Goal: Task Accomplishment & Management: Complete application form

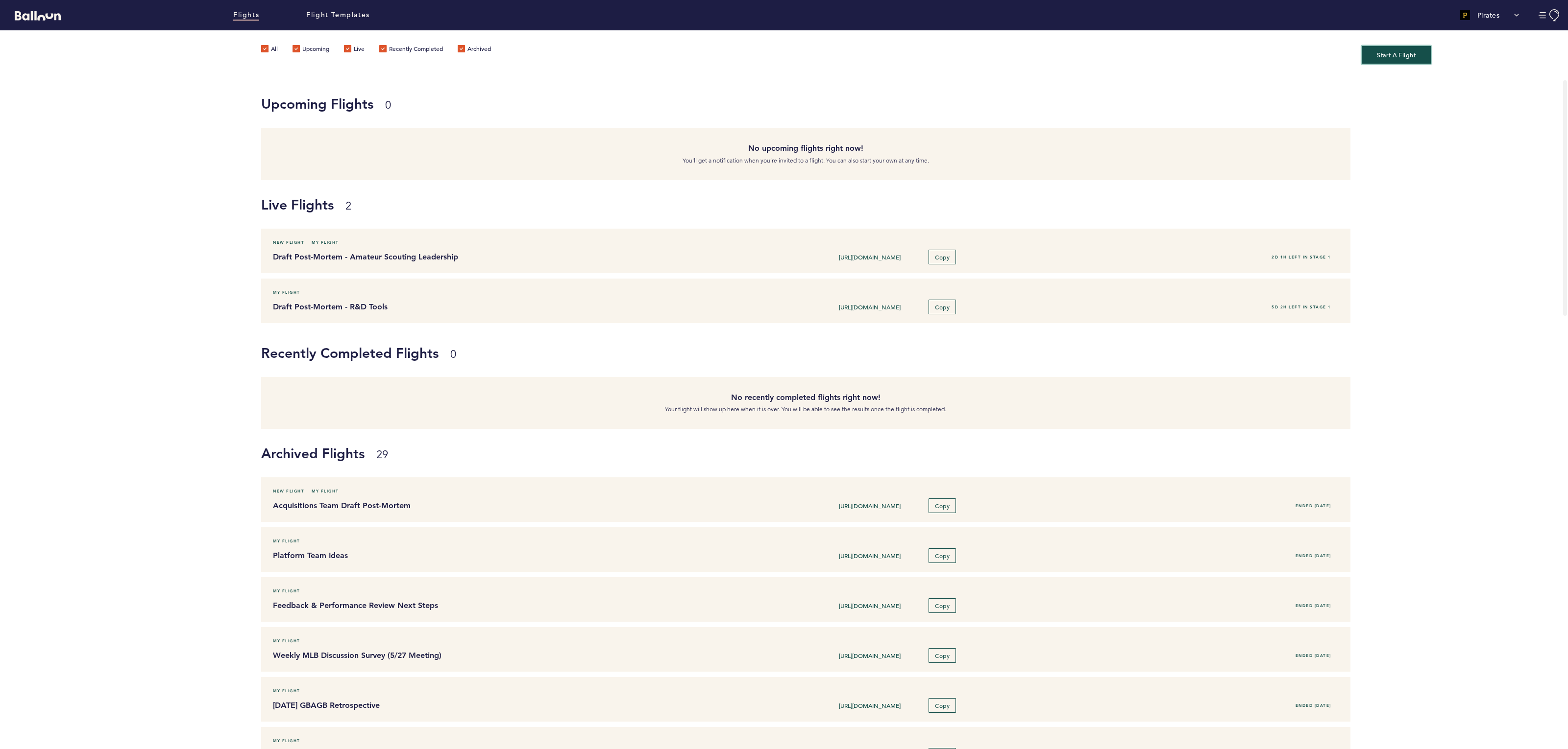
click at [1417, 56] on button "Start A Flight" at bounding box center [1396, 54] width 69 height 18
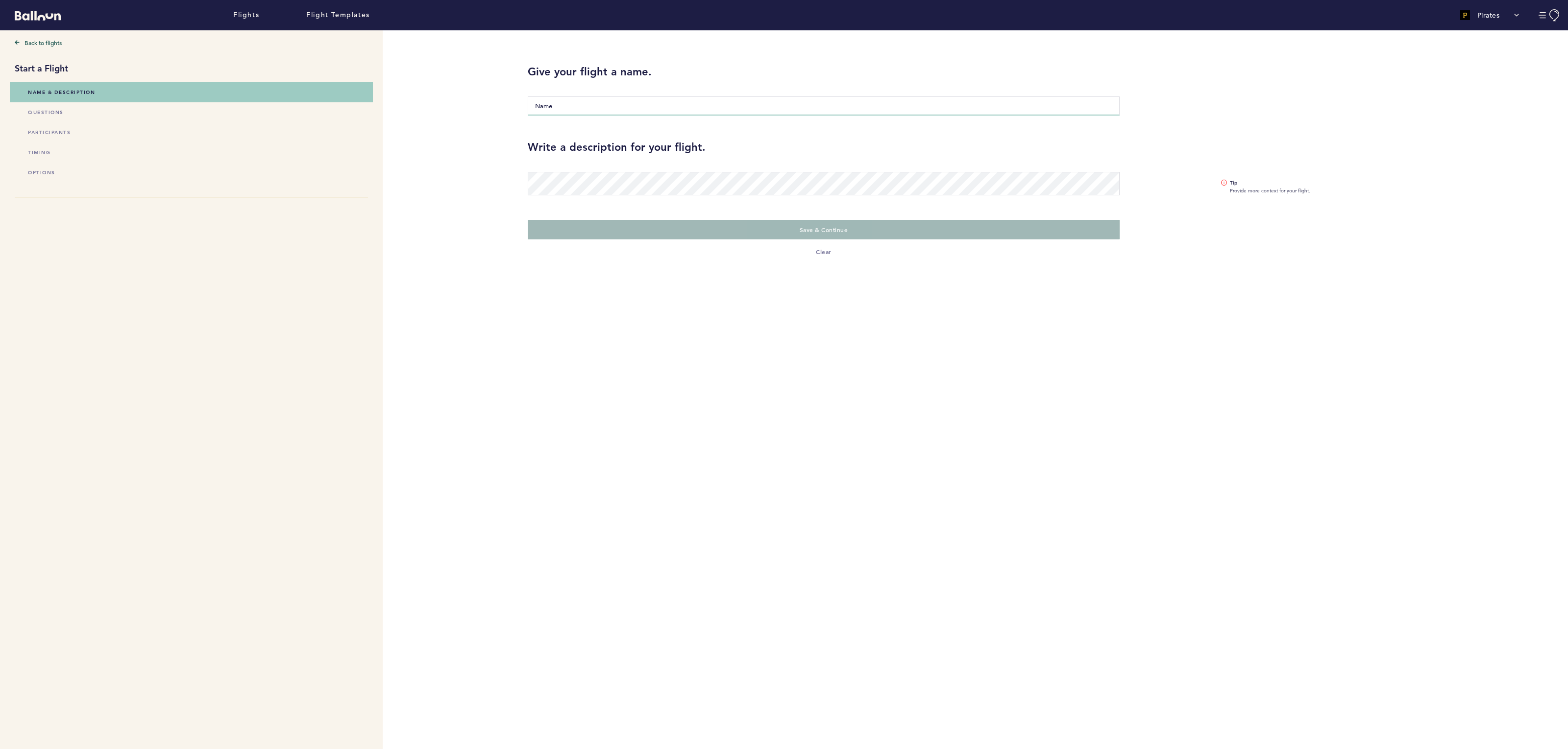
click at [557, 106] on input "Name" at bounding box center [823, 106] width 592 height 19
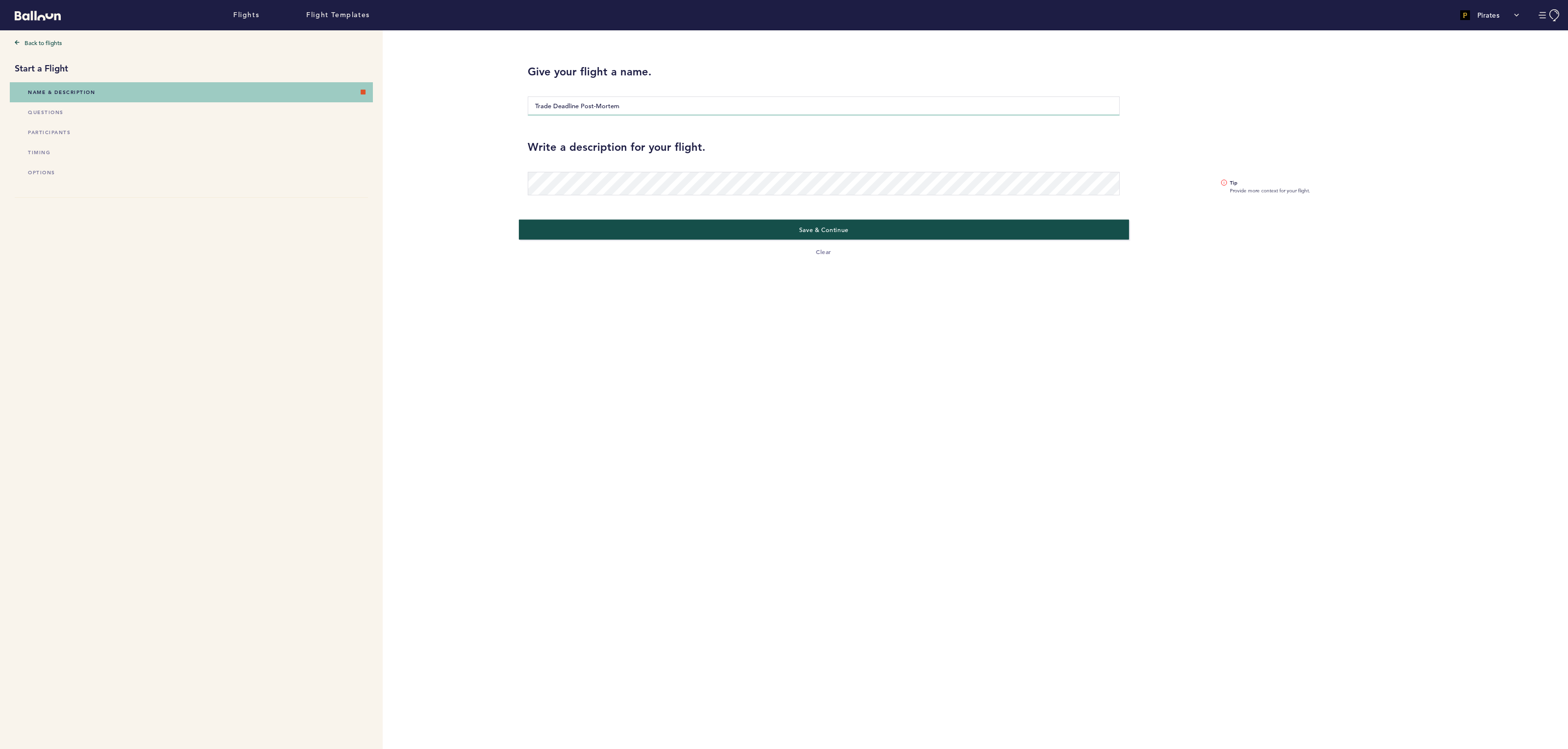
type input "Trade Deadline Post-Mortem"
click at [694, 226] on button "Save & Continue" at bounding box center [823, 230] width 610 height 20
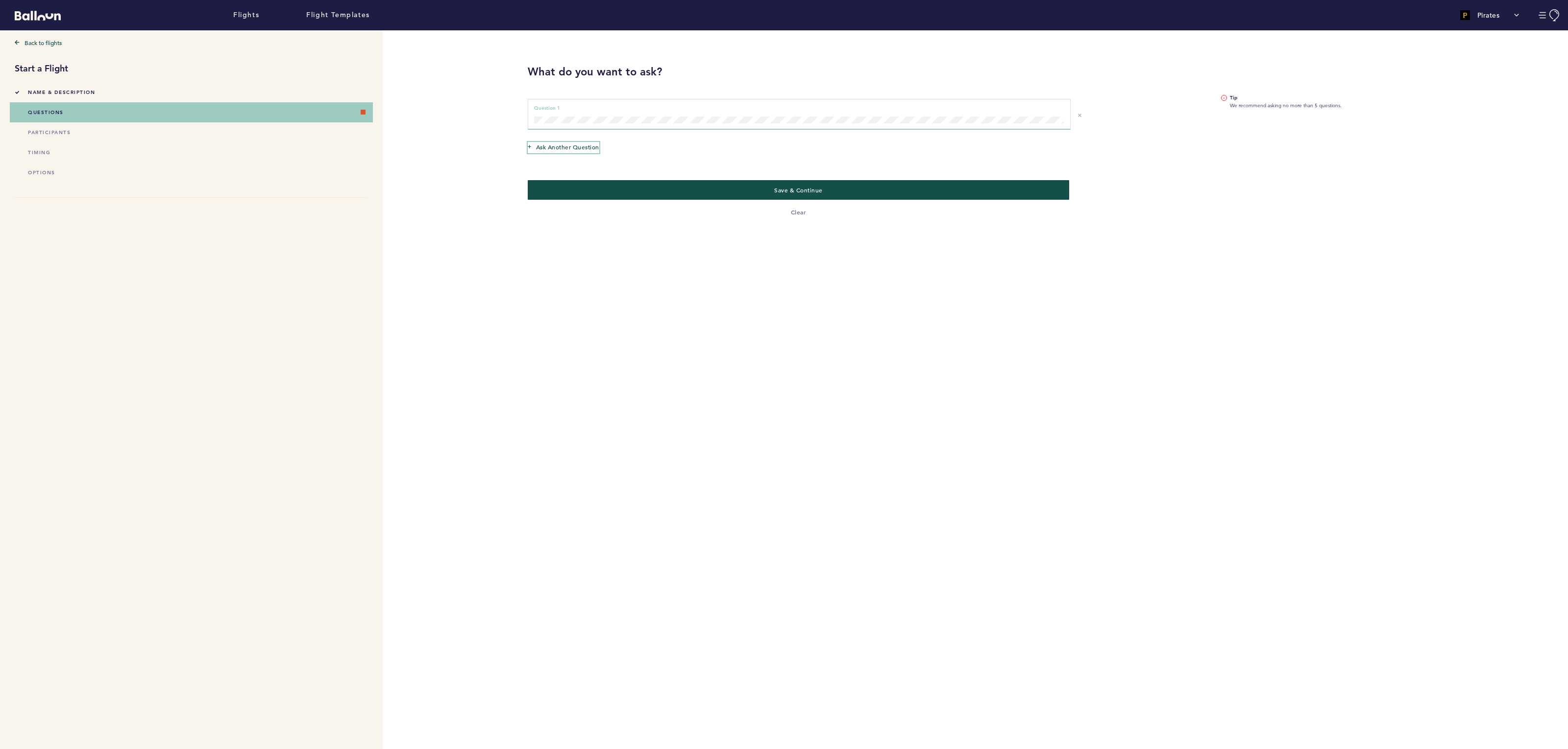
click at [557, 146] on span "Ask another question" at bounding box center [567, 147] width 63 height 9
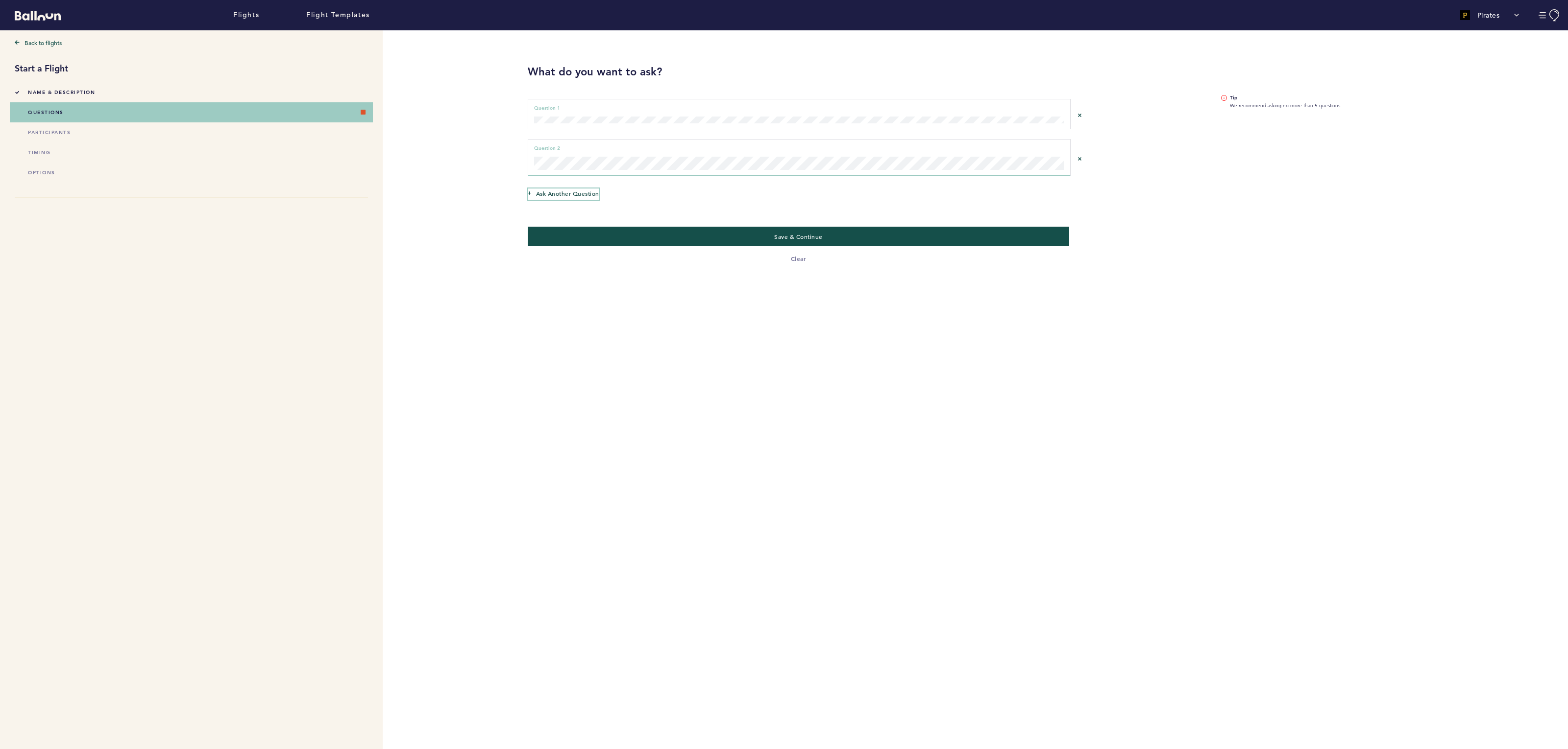
click at [587, 191] on span "Ask another question" at bounding box center [567, 193] width 63 height 9
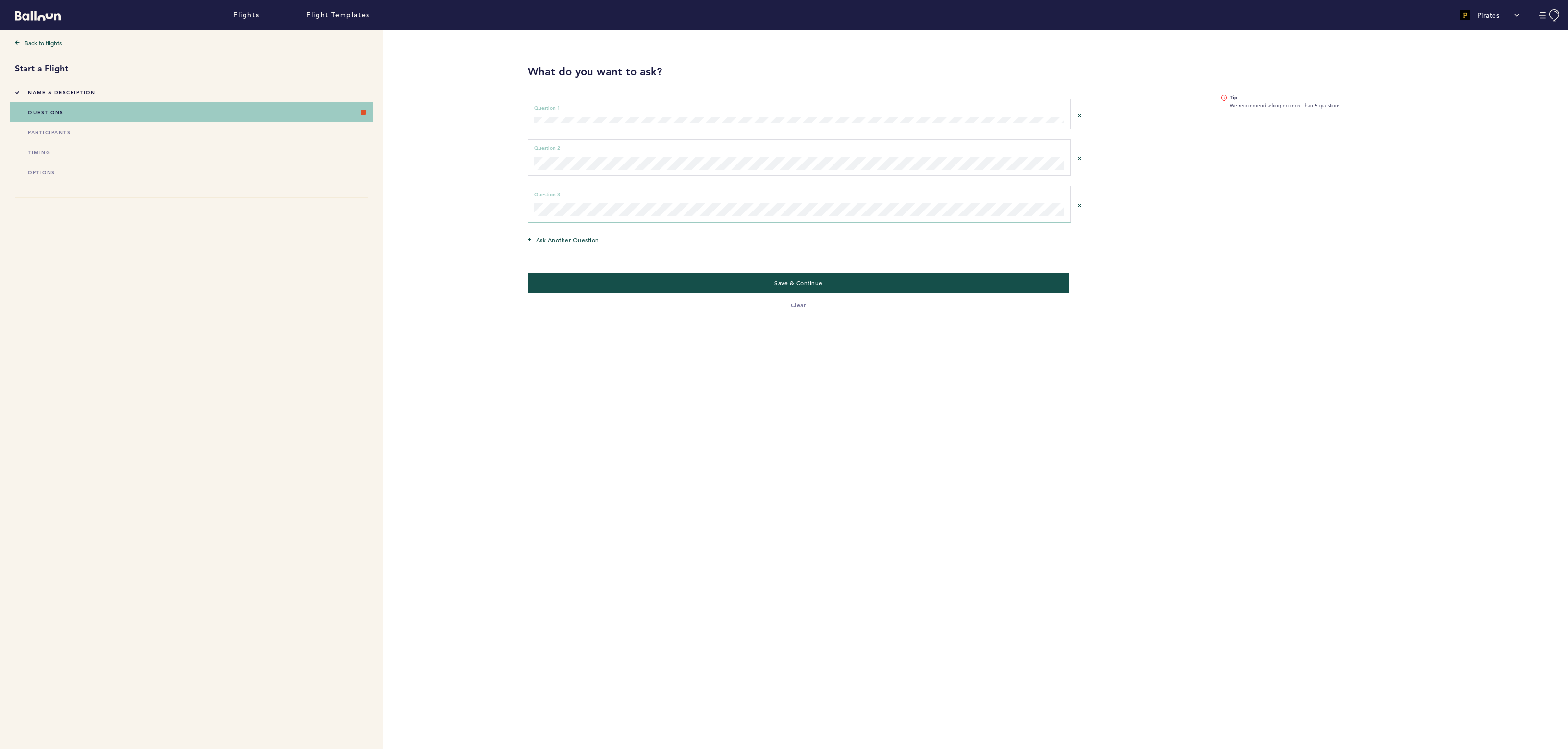
click at [1081, 218] on div "Question 3 can not be empty Question 3" at bounding box center [823, 204] width 592 height 47
click at [536, 239] on span "Ask another question" at bounding box center [567, 240] width 63 height 9
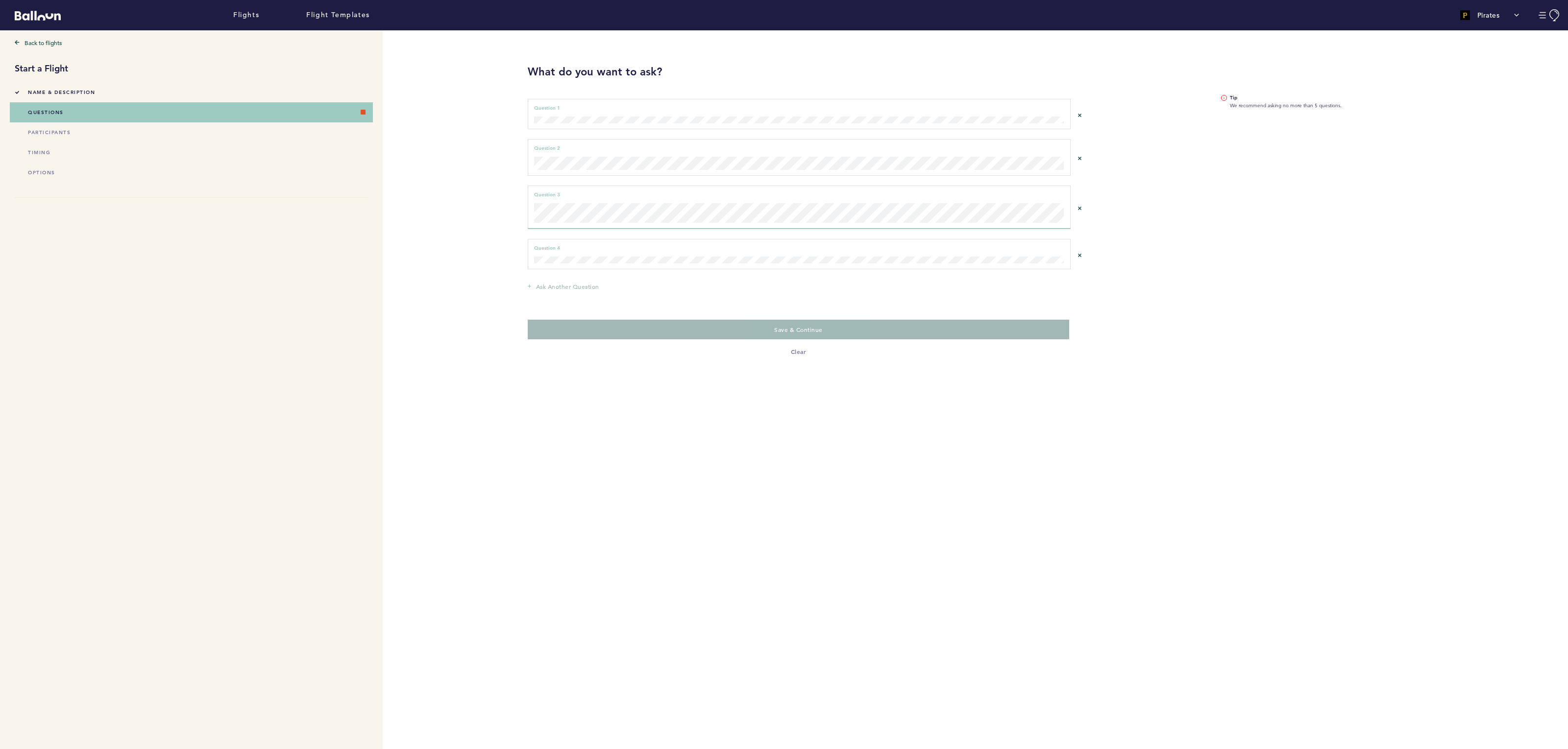
click at [608, 267] on div "Question 4 can not be empty Question 4" at bounding box center [799, 254] width 543 height 31
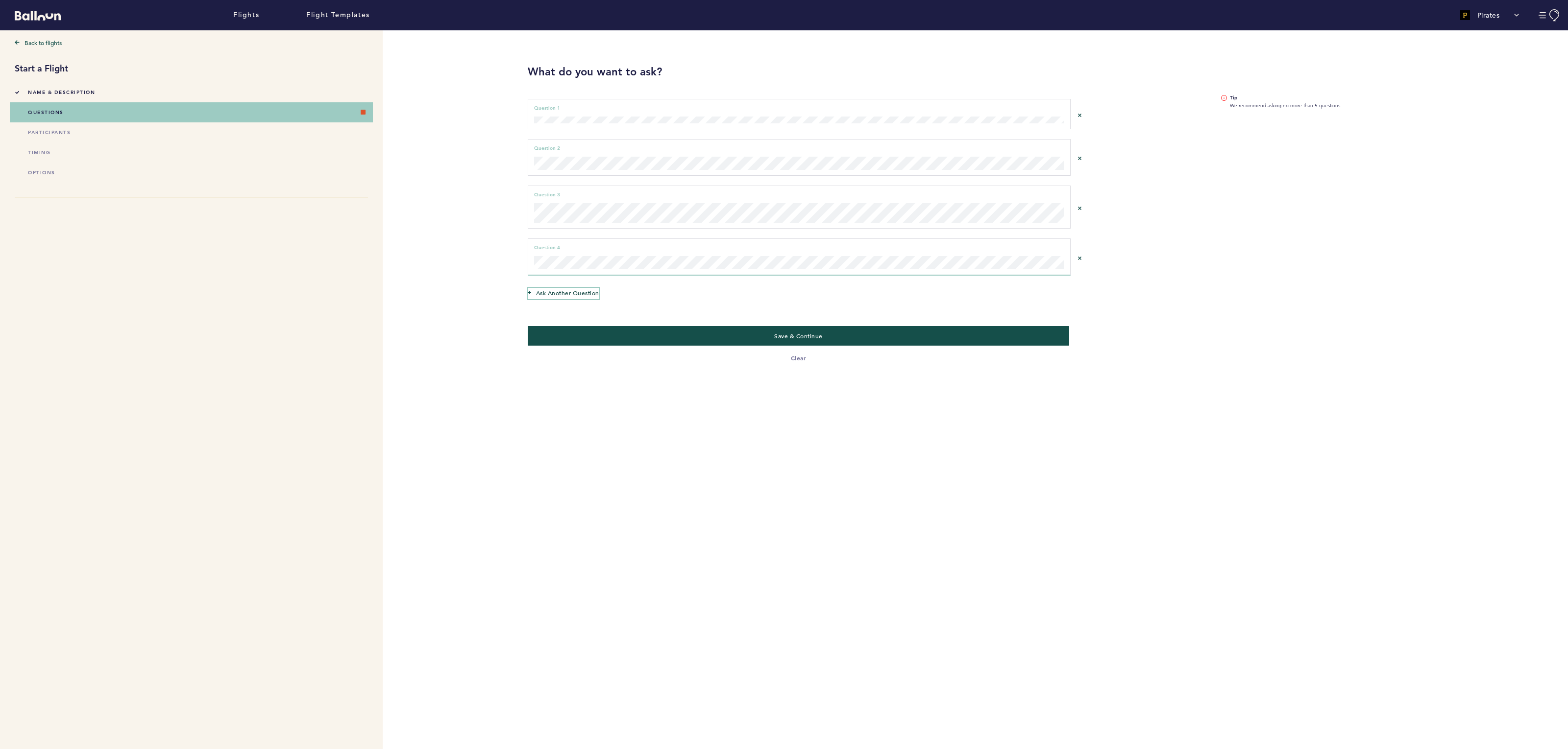
click at [579, 290] on span "Ask another question" at bounding box center [567, 293] width 63 height 9
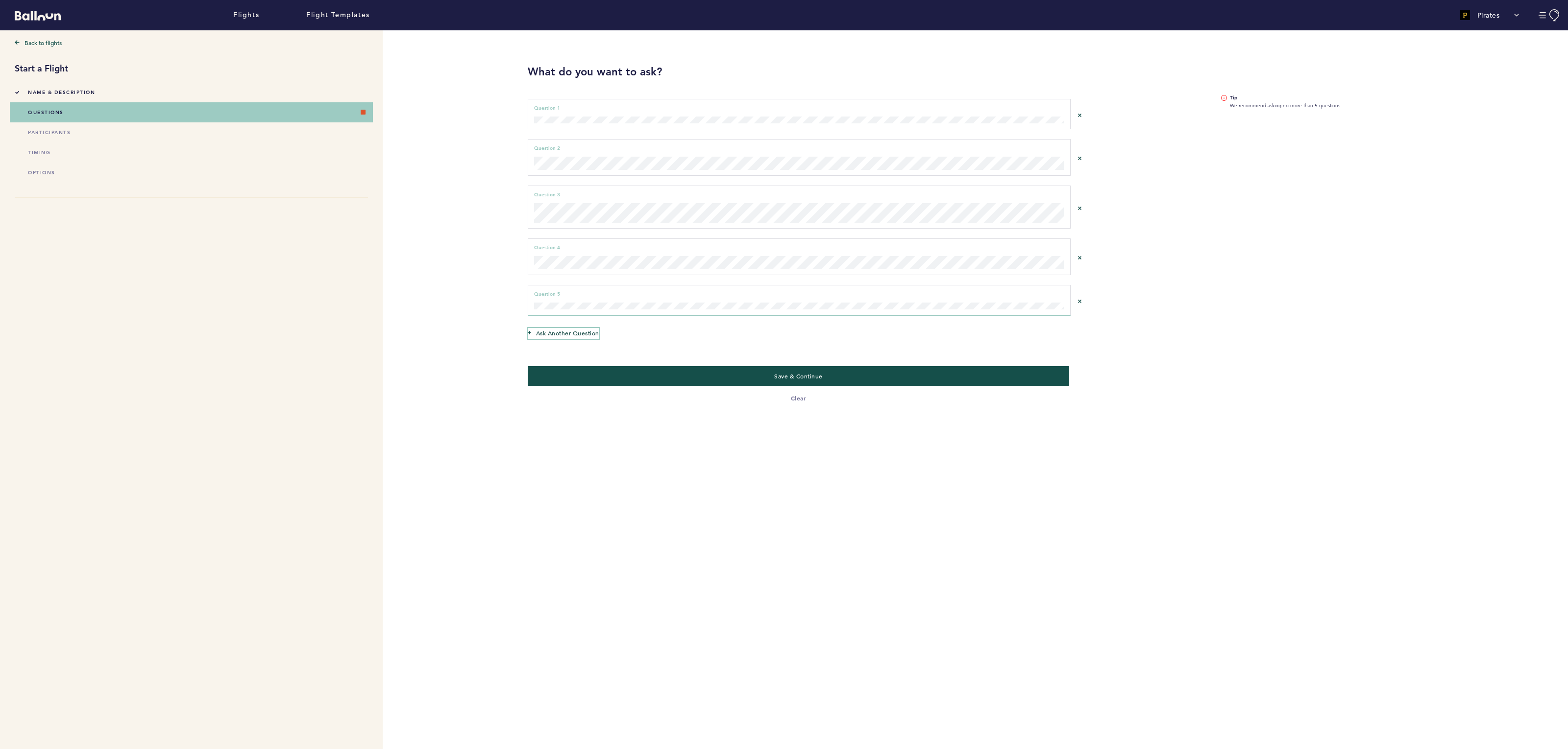
click at [567, 333] on span "Ask another question" at bounding box center [567, 333] width 63 height 9
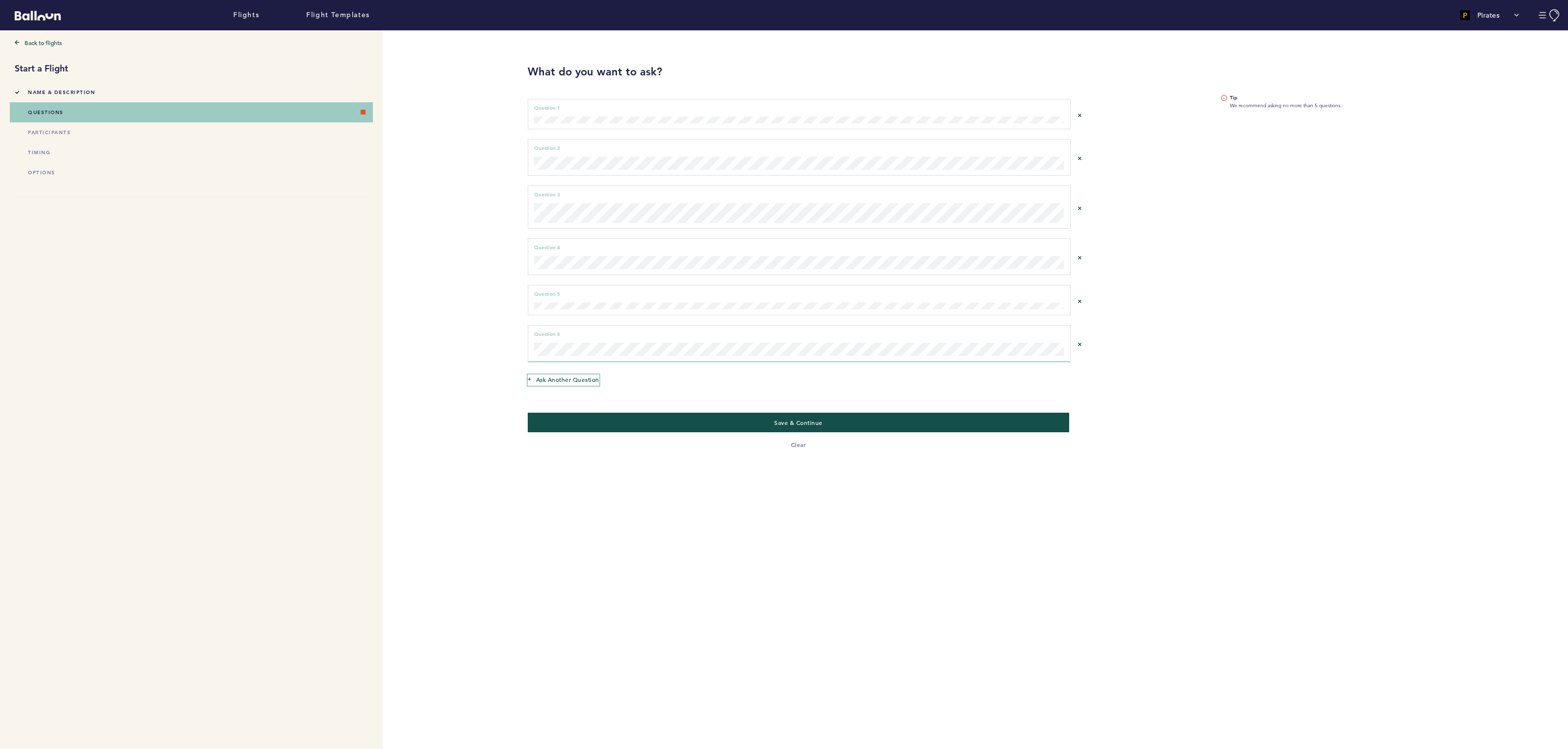
click at [560, 378] on span "Ask another question" at bounding box center [567, 380] width 63 height 9
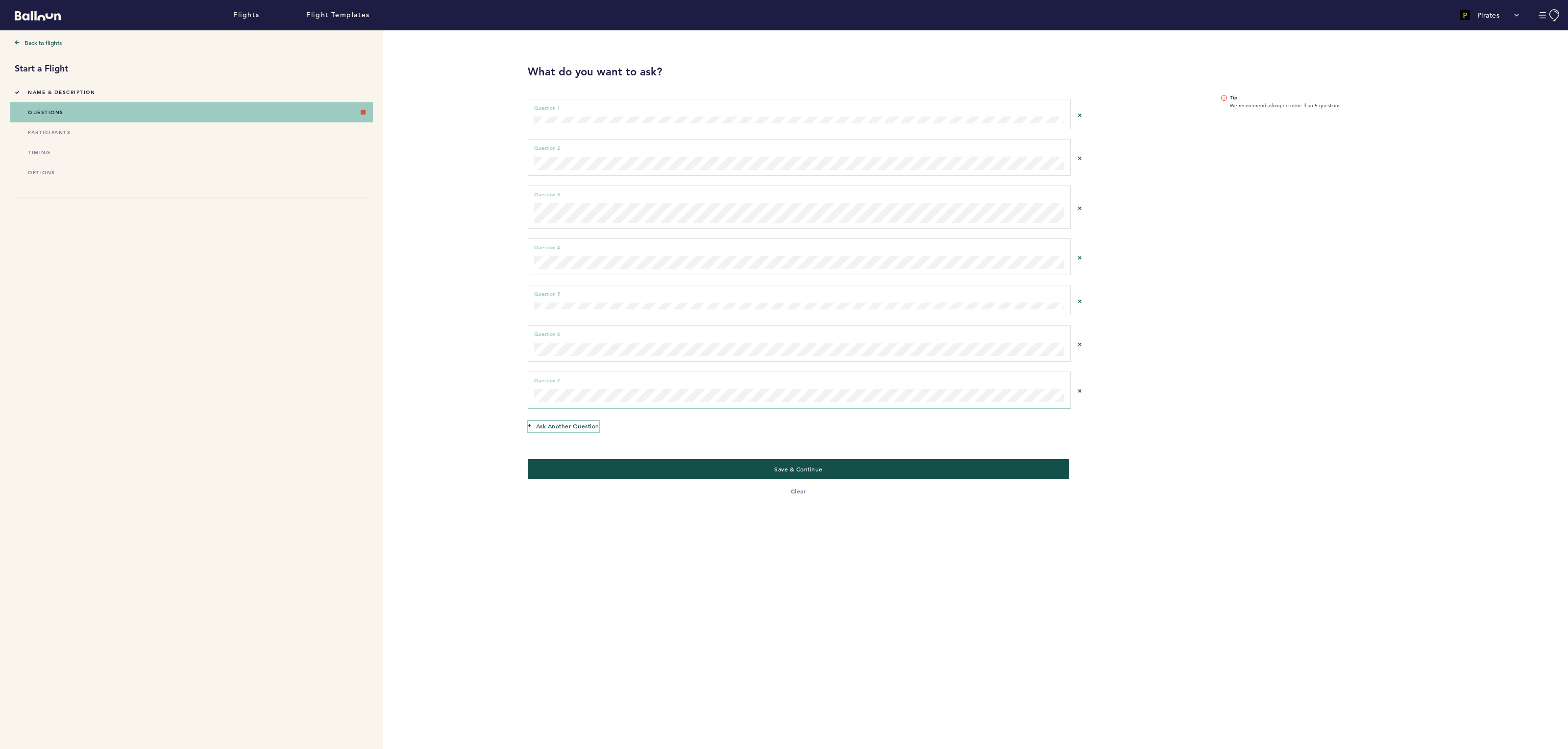
click at [581, 424] on span "Ask another question" at bounding box center [567, 426] width 63 height 9
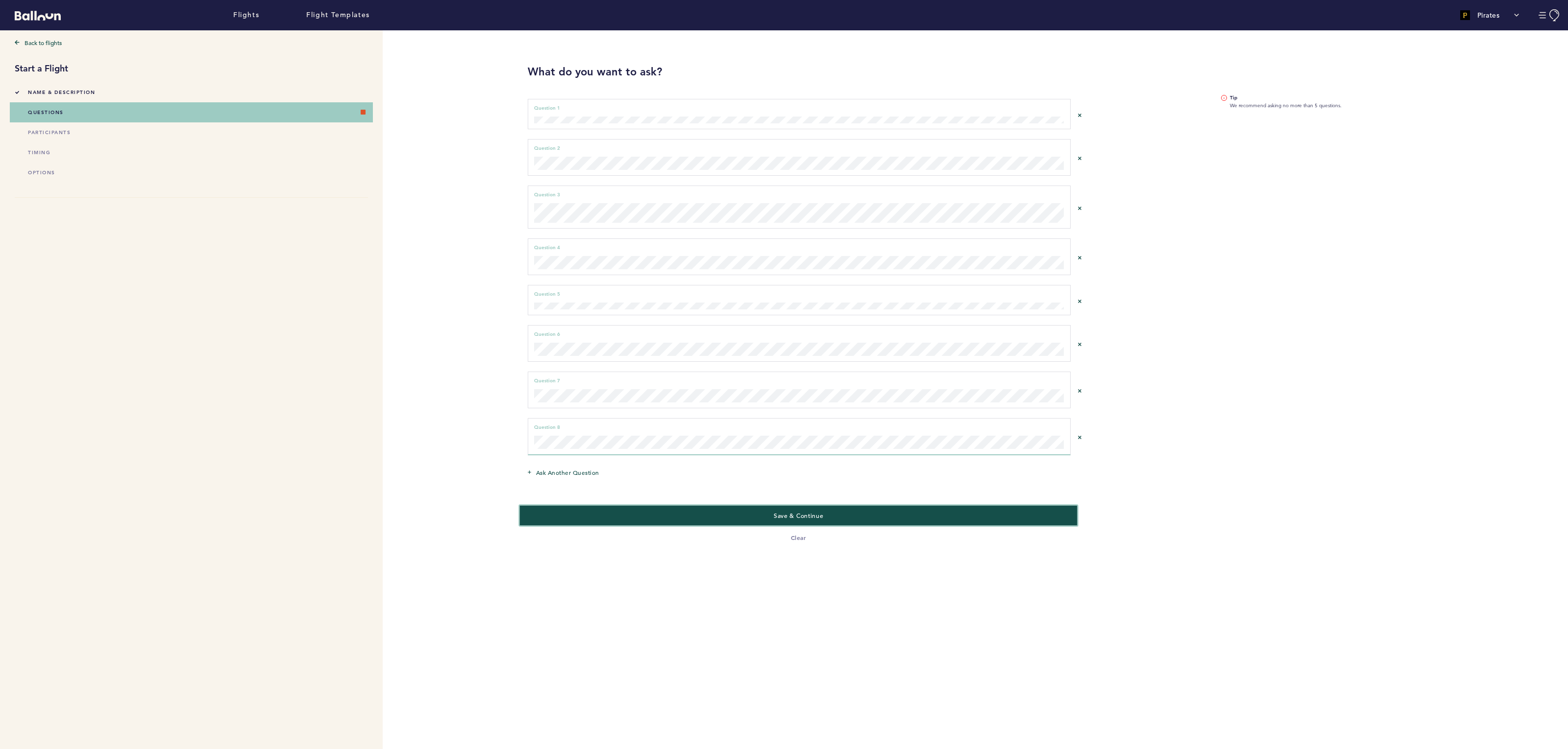
click at [728, 513] on button "Save & Continue" at bounding box center [798, 516] width 558 height 20
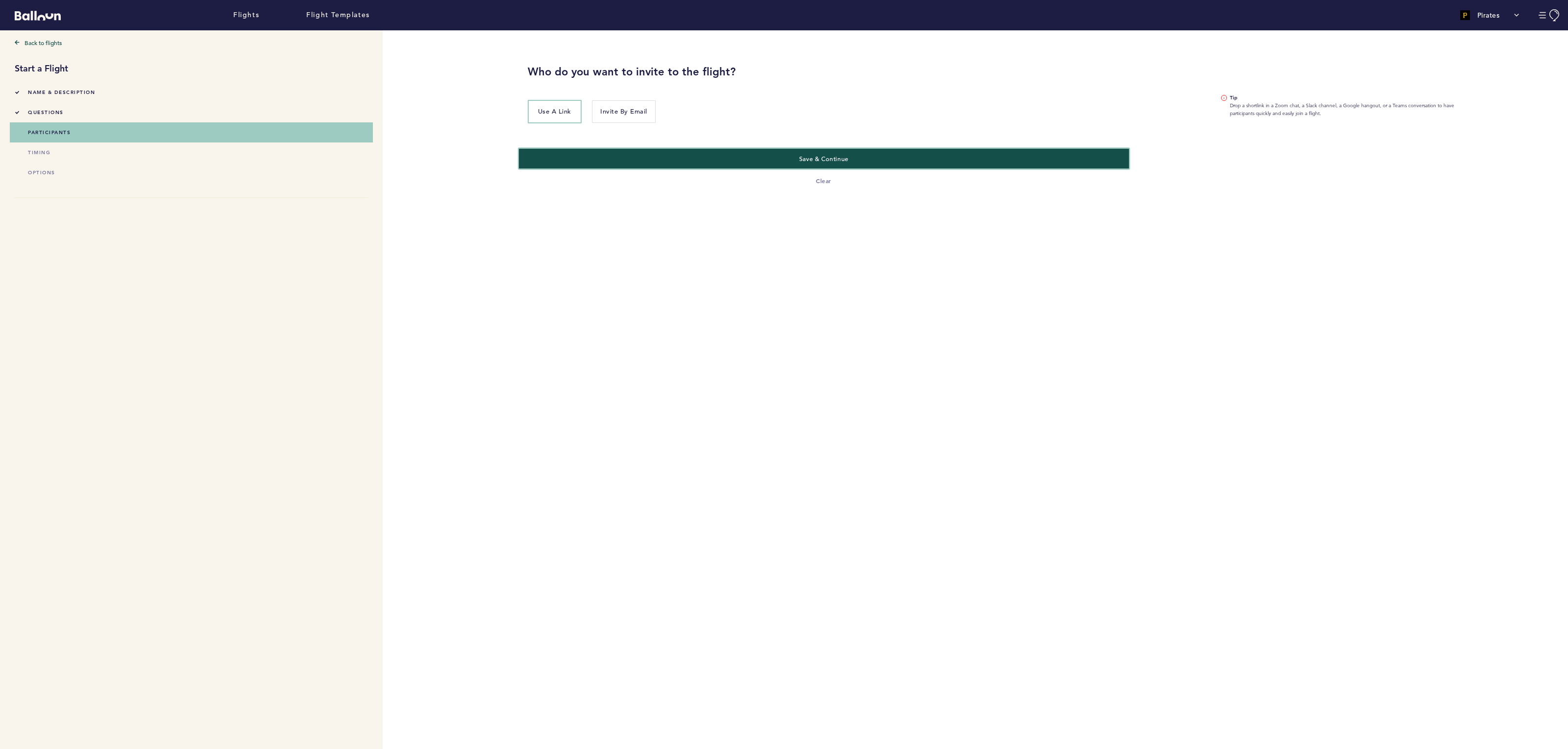
click at [619, 165] on button "Save & Continue" at bounding box center [823, 159] width 610 height 20
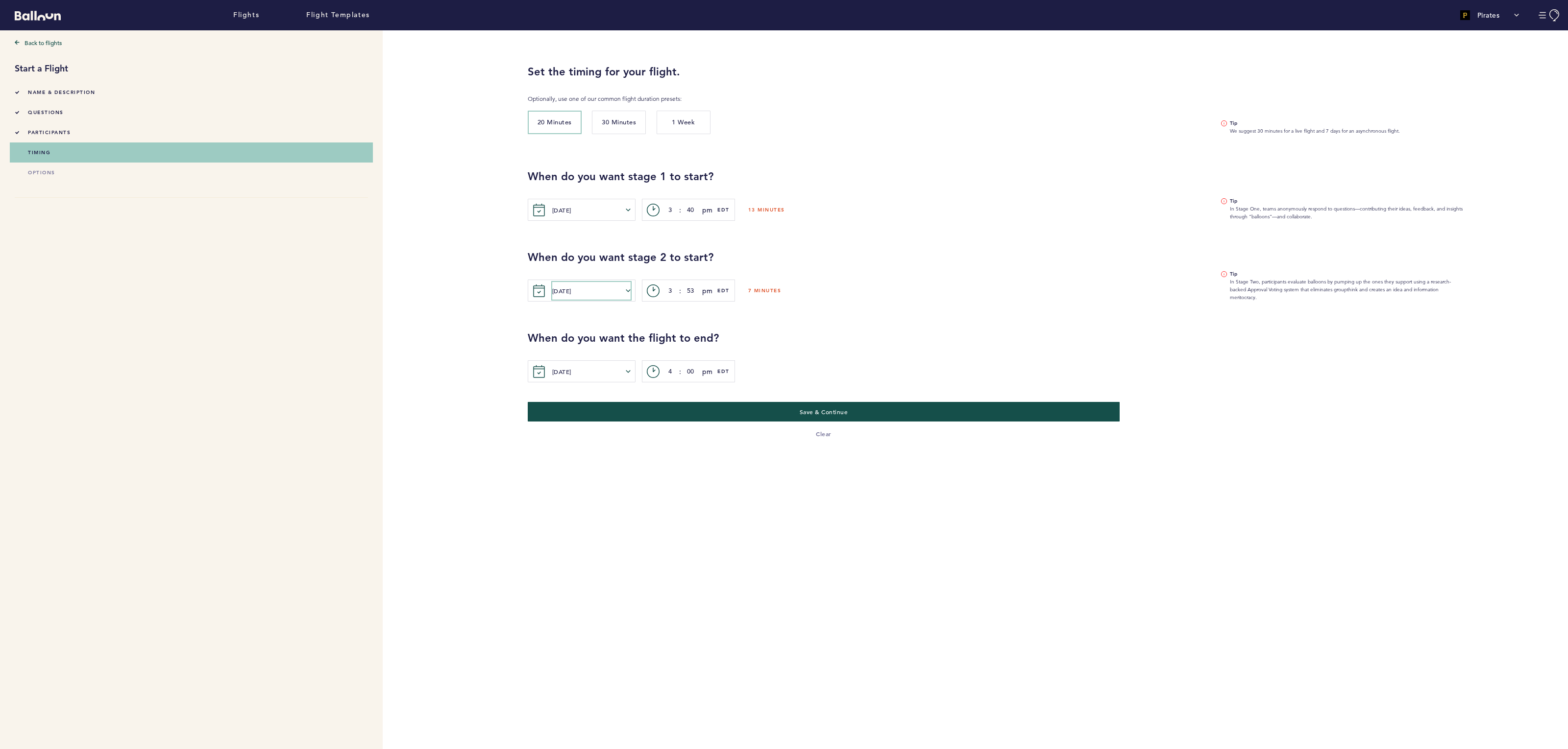
click at [612, 290] on button "[DATE]" at bounding box center [591, 291] width 79 height 18
click at [625, 428] on button "27" at bounding box center [627, 428] width 19 height 18
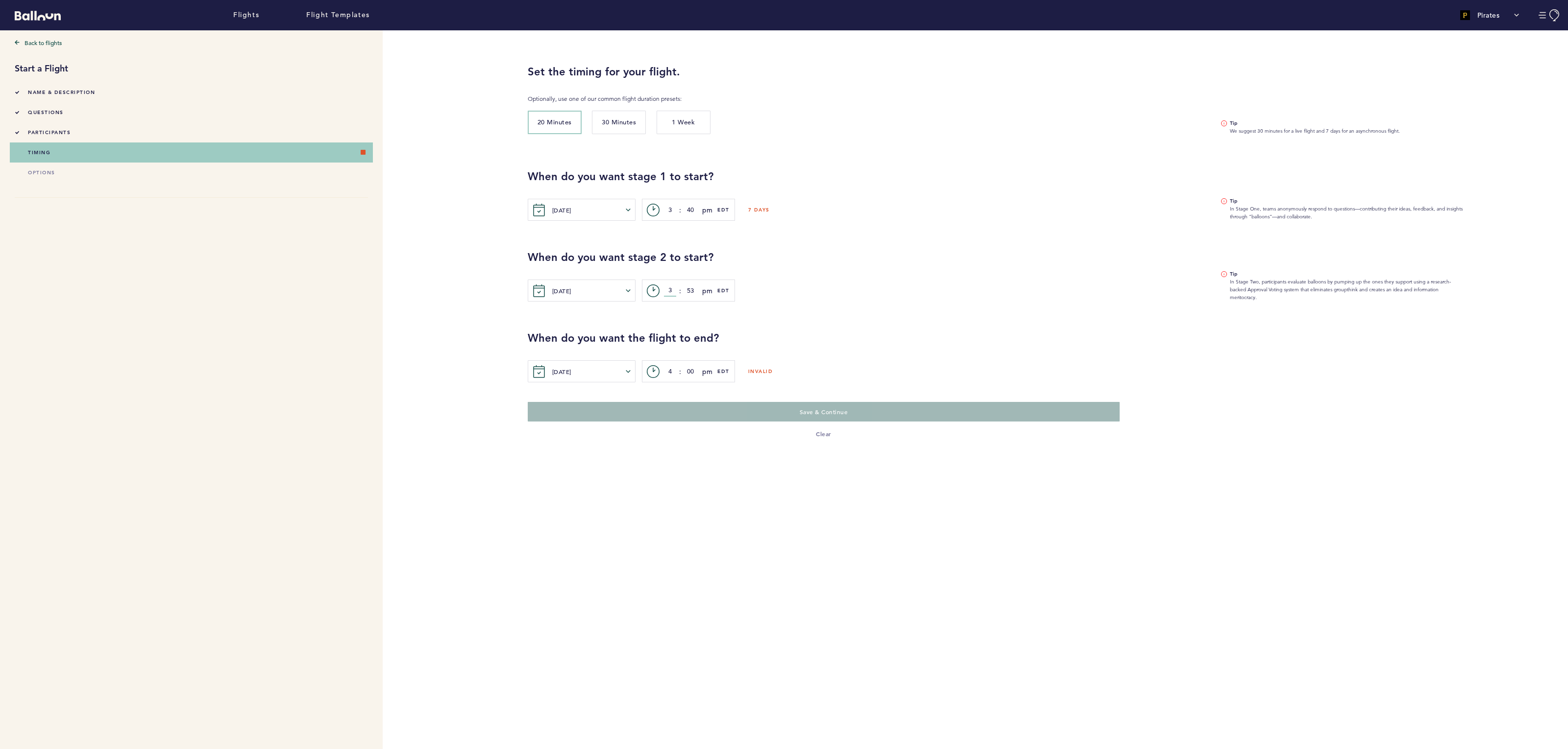
drag, startPoint x: 673, startPoint y: 291, endPoint x: 658, endPoint y: 291, distance: 15.0
click at [658, 291] on div "c> 3 : 53 pm am pm EDT" at bounding box center [688, 291] width 93 height 22
type input "6"
click at [689, 289] on input "53" at bounding box center [690, 290] width 12 height 12
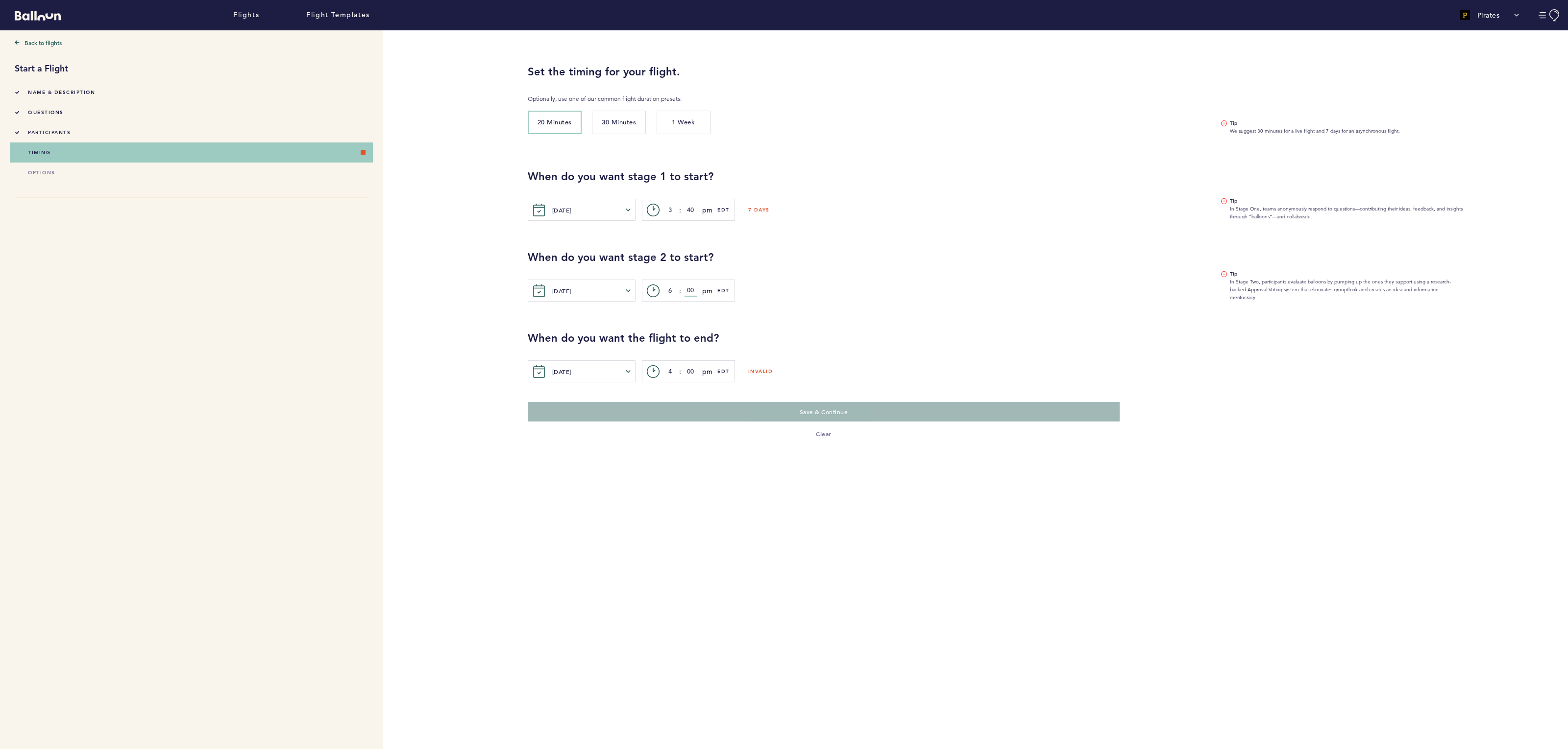
type input "00"
click at [756, 298] on div "[DATE] [PERSON_NAME] Tue Wed Thur Fri Sat [DATE] 1 2 3 4 5 6 7 8 9 10 11 12 13 …" at bounding box center [867, 291] width 679 height 22
click at [552, 367] on button "[DATE]" at bounding box center [591, 371] width 79 height 18
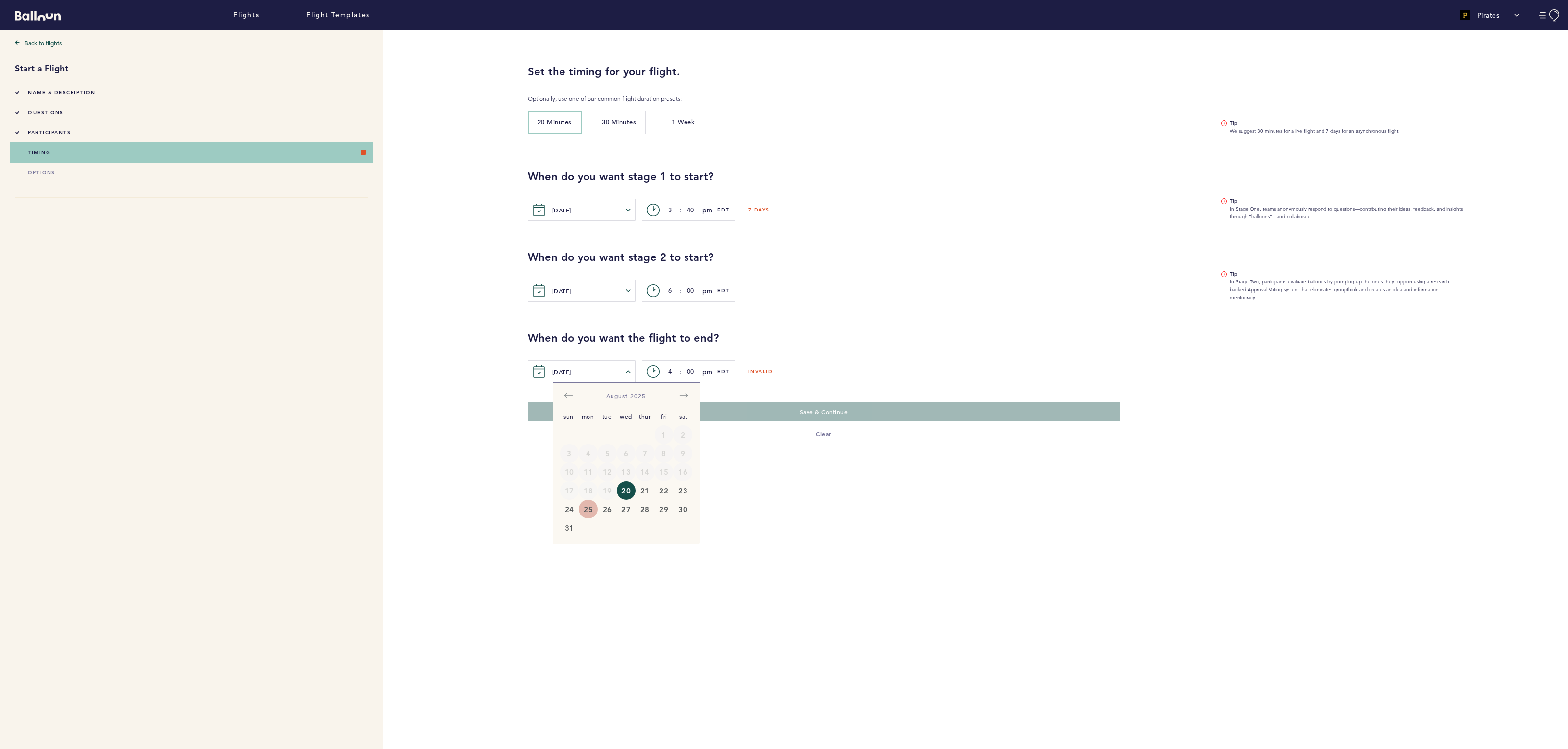
click at [586, 508] on button "25" at bounding box center [588, 509] width 19 height 18
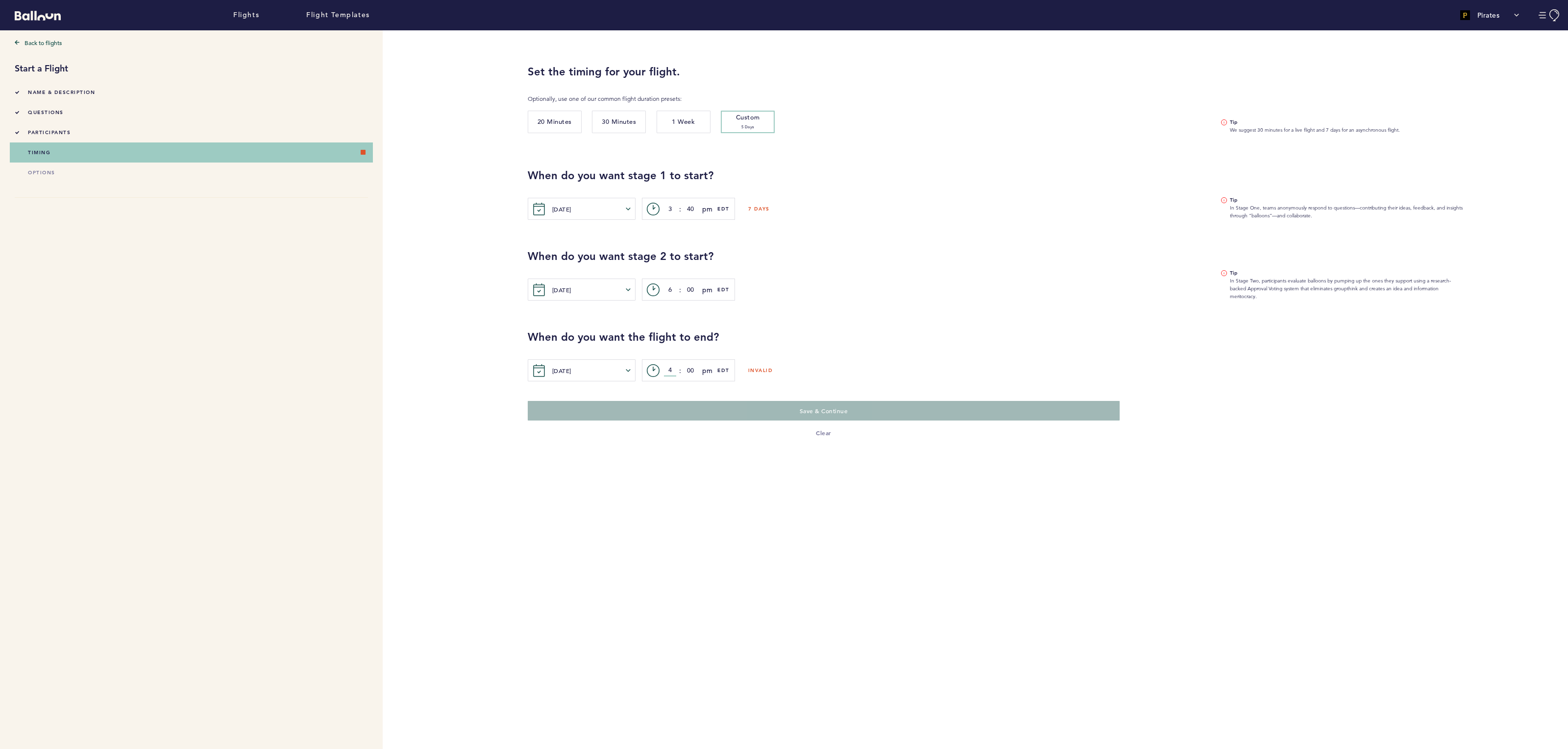
drag, startPoint x: 671, startPoint y: 369, endPoint x: 659, endPoint y: 368, distance: 12.0
click at [659, 369] on div "c> 4 : 00 pm am pm EDT" at bounding box center [688, 370] width 93 height 22
click at [626, 368] on icon "button" at bounding box center [628, 370] width 5 height 5
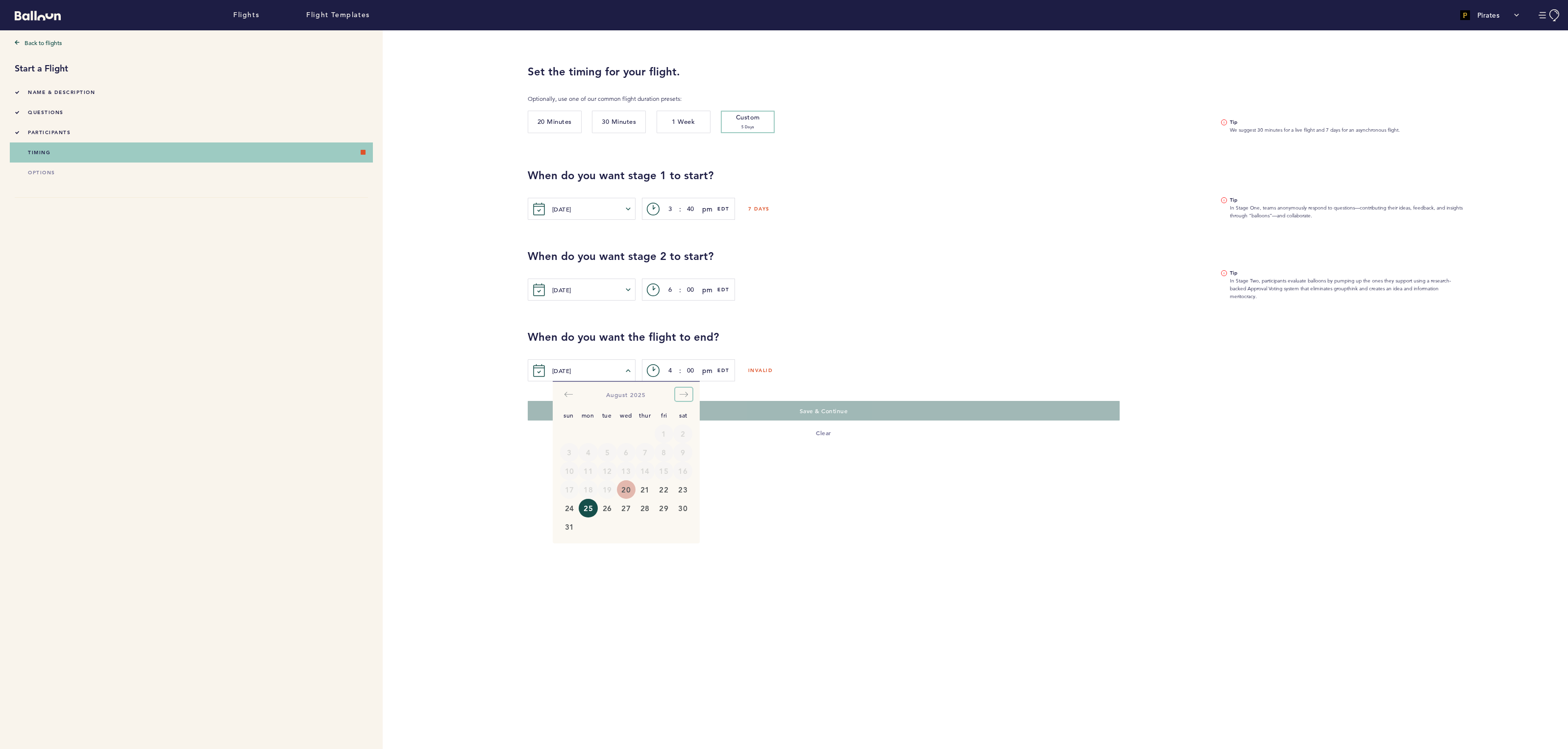
click at [678, 391] on button "Move forward to switch to the next month." at bounding box center [684, 394] width 17 height 14
click at [587, 437] on button "1" at bounding box center [588, 433] width 19 height 18
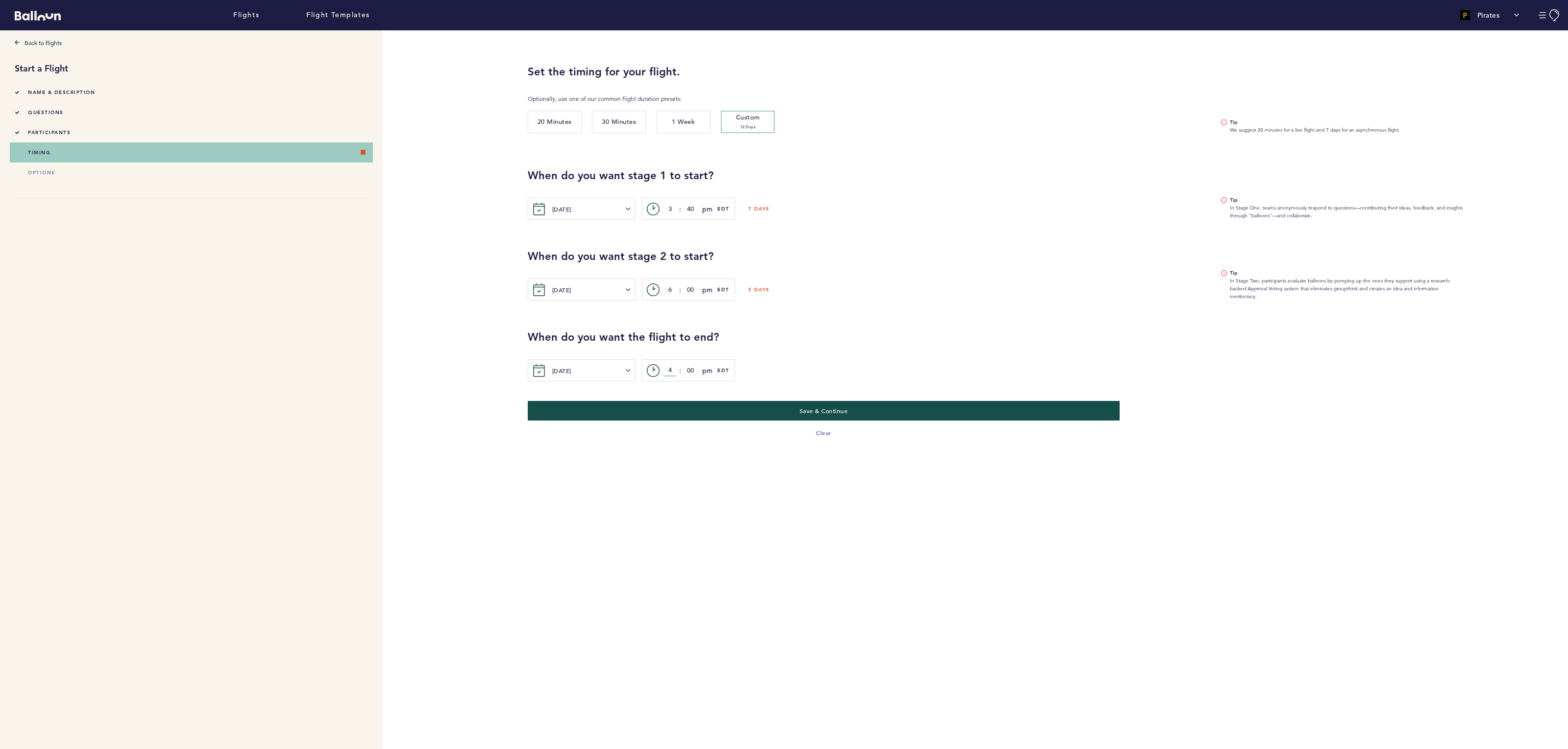
drag, startPoint x: 671, startPoint y: 369, endPoint x: 665, endPoint y: 369, distance: 6.0
click at [665, 369] on input "4" at bounding box center [670, 370] width 12 height 12
type input "6"
click at [765, 359] on div "[DATE] Sun Mon Tue Wed Thur Fri Sat [DATE] 1 2 3 4 5 6 7 8 9 10 11 12 13 14 15 …" at bounding box center [1040, 370] width 1025 height 22
click at [678, 408] on button "Save & Continue" at bounding box center [823, 411] width 610 height 20
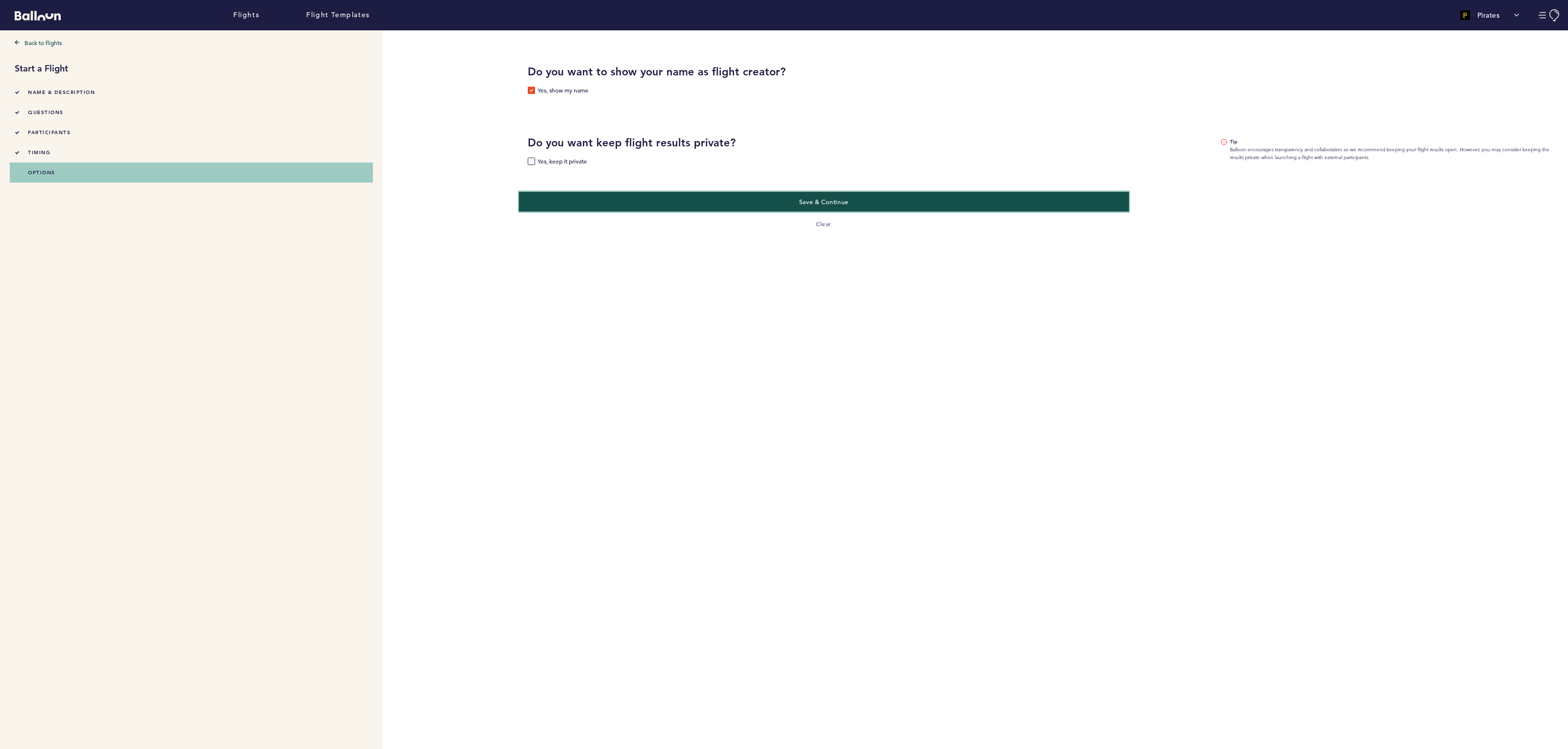
click at [789, 203] on button "Save & Continue" at bounding box center [823, 201] width 610 height 20
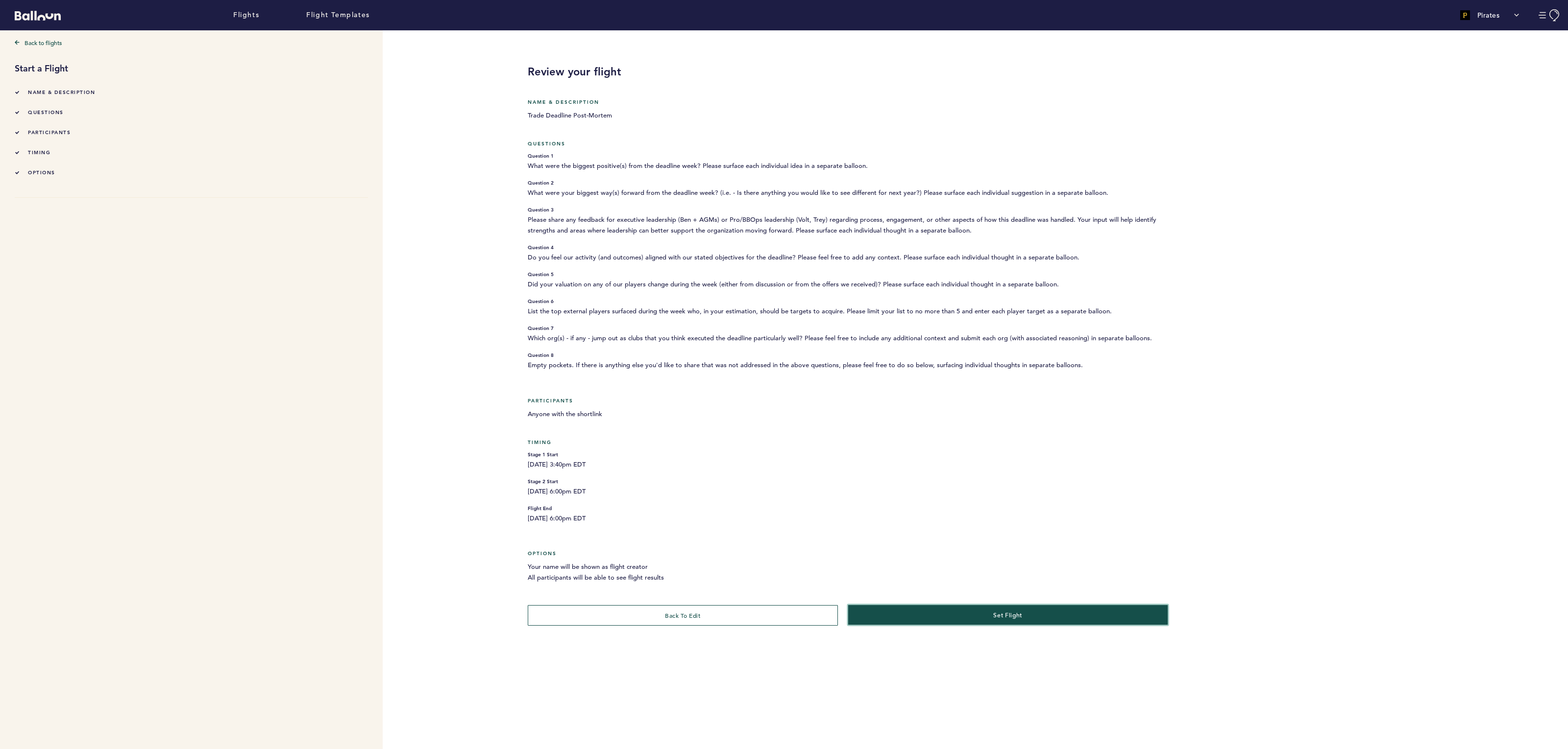
click at [1024, 611] on button "set flight" at bounding box center [1008, 615] width 320 height 20
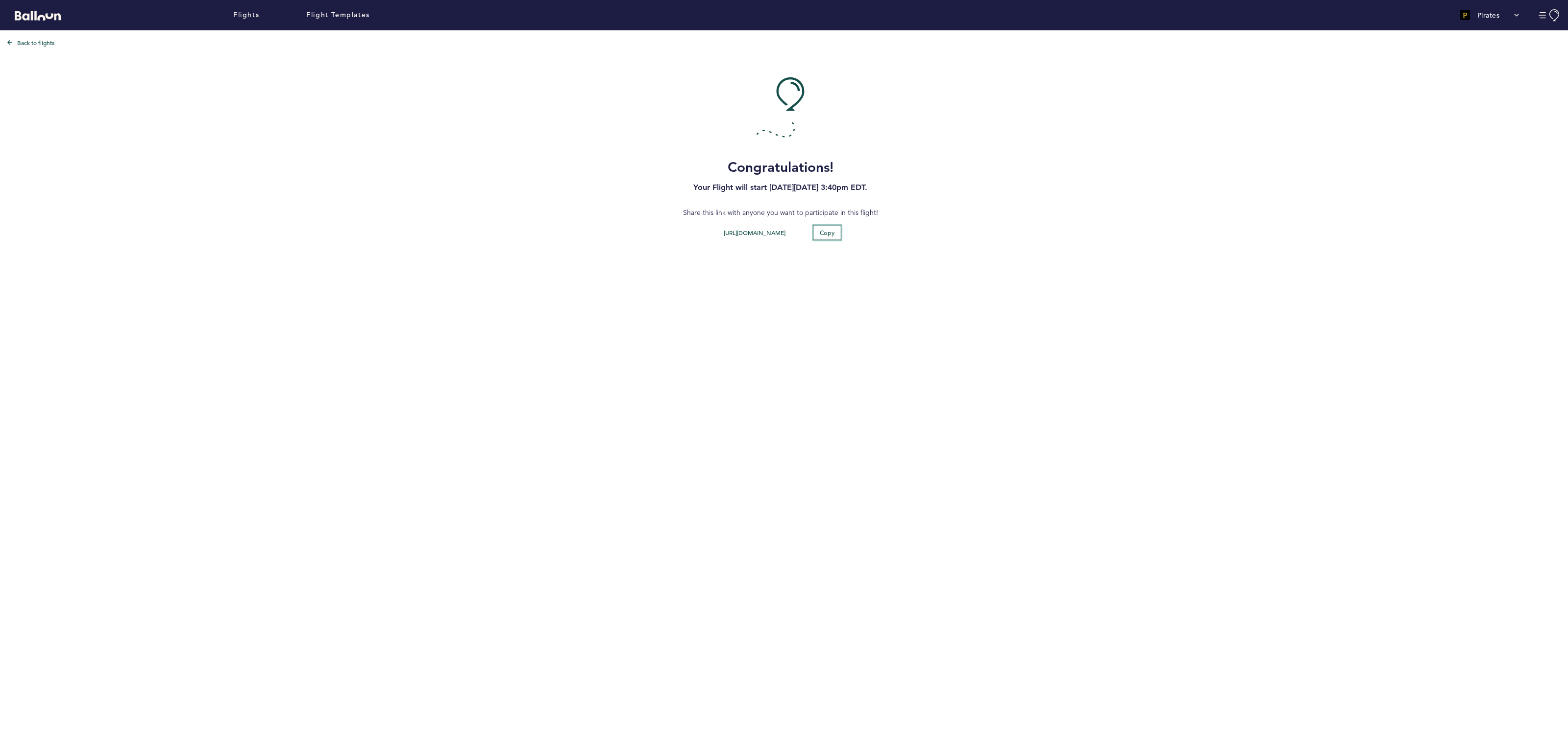
click at [824, 235] on span "Copy" at bounding box center [827, 232] width 15 height 8
click at [29, 39] on link "Back to flights" at bounding box center [780, 43] width 1546 height 9
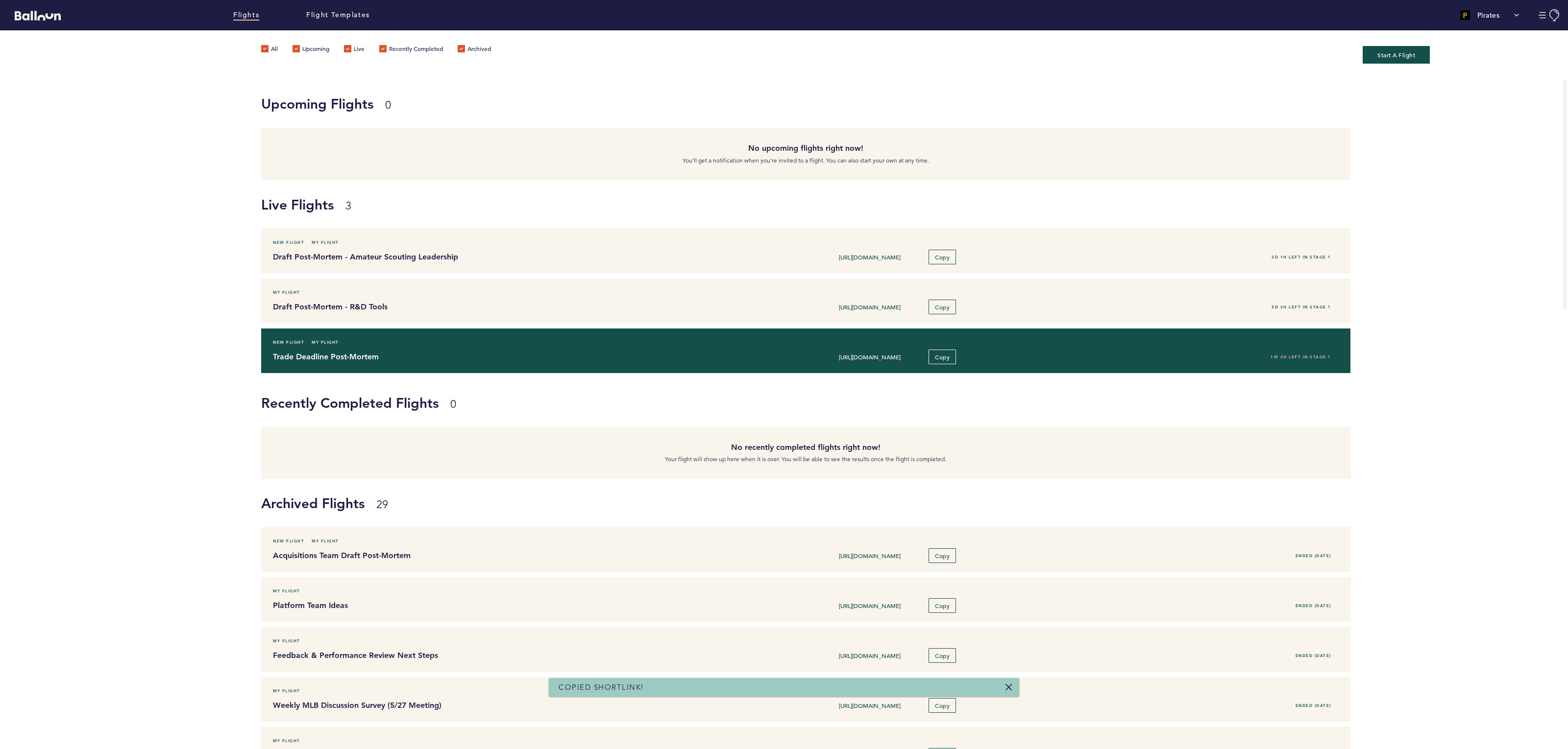
click at [385, 359] on h4 "Trade Deadline Post-Mortem" at bounding box center [490, 357] width 435 height 12
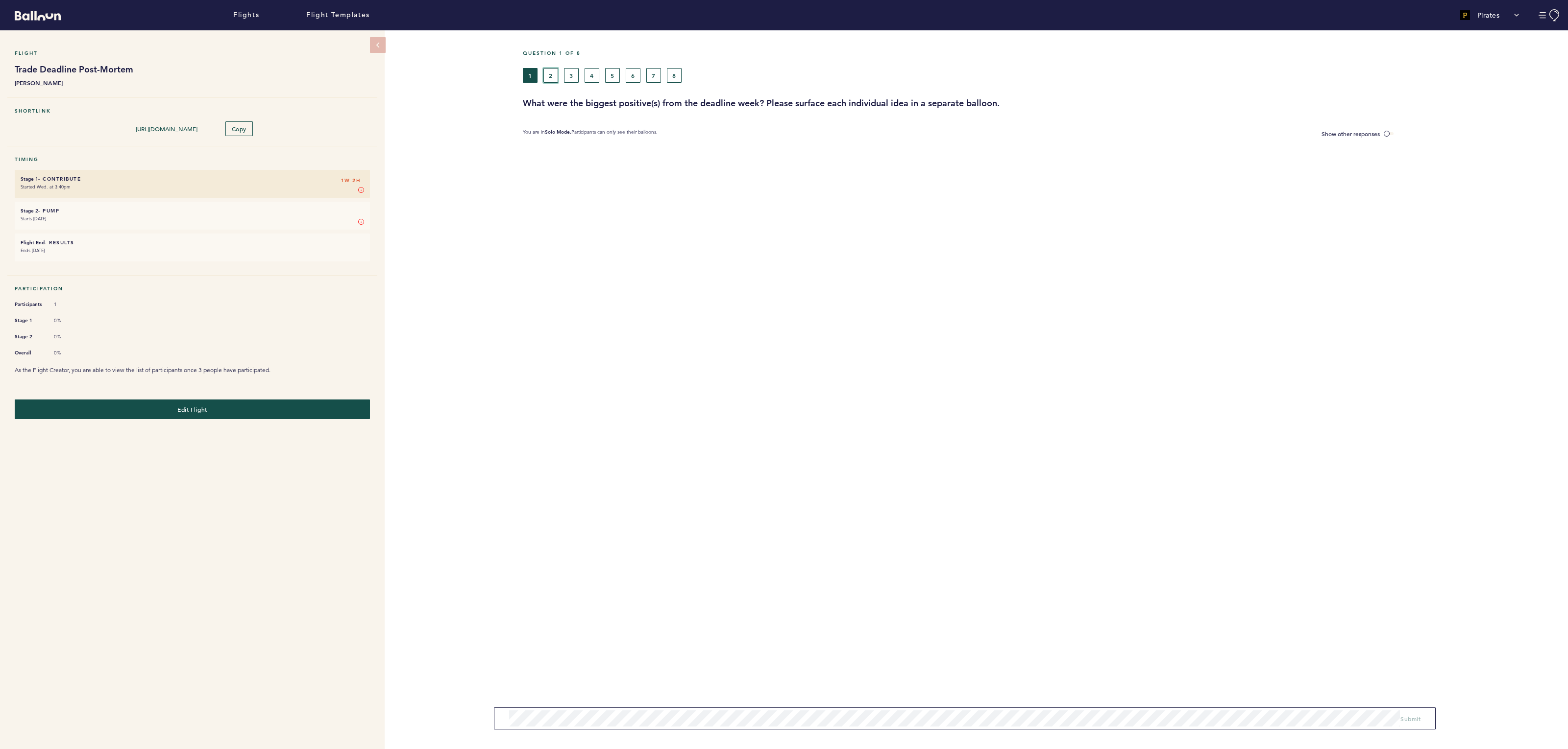
click at [547, 73] on button "2" at bounding box center [551, 75] width 15 height 15
click at [576, 73] on button "3" at bounding box center [572, 75] width 15 height 15
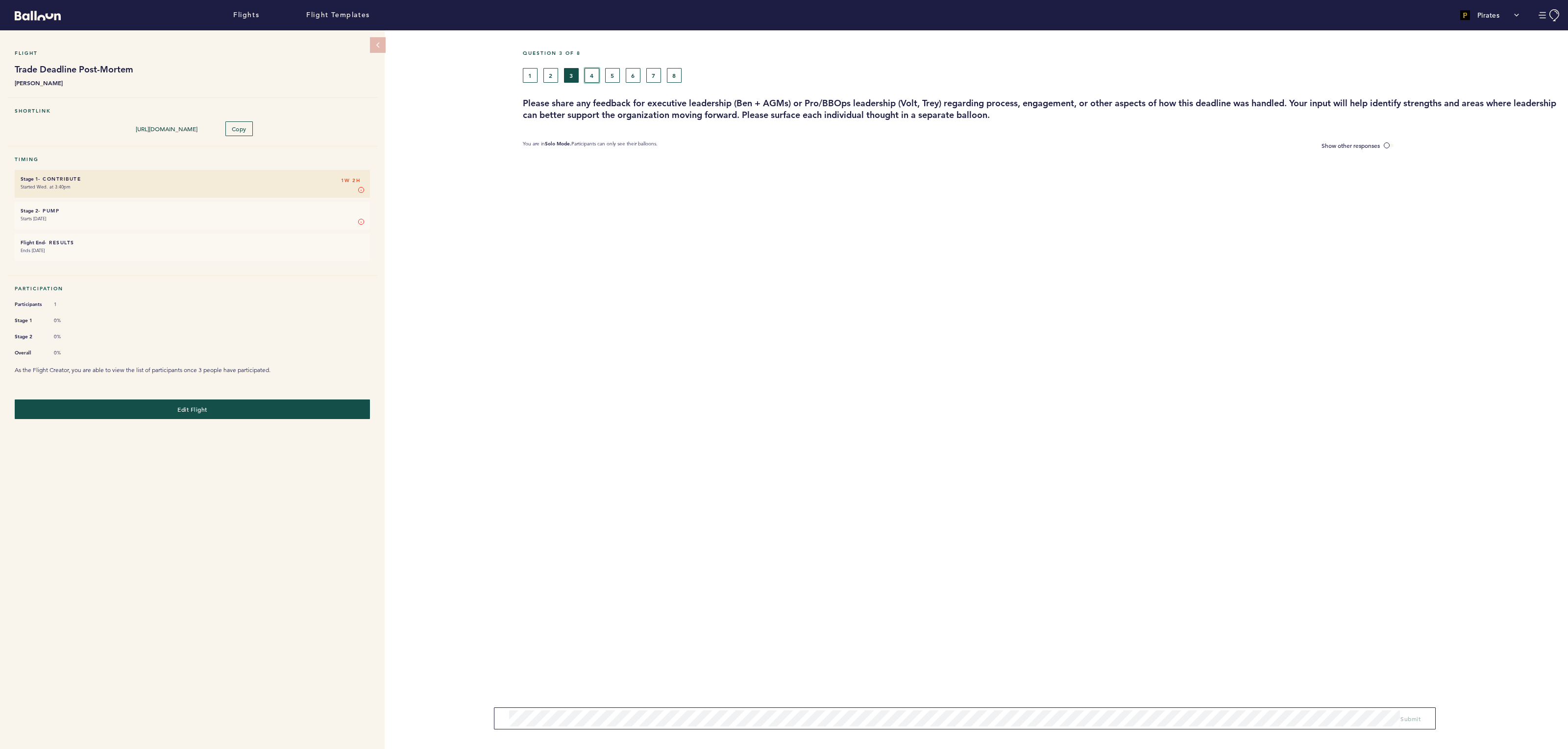
click at [590, 73] on button "4" at bounding box center [592, 75] width 15 height 15
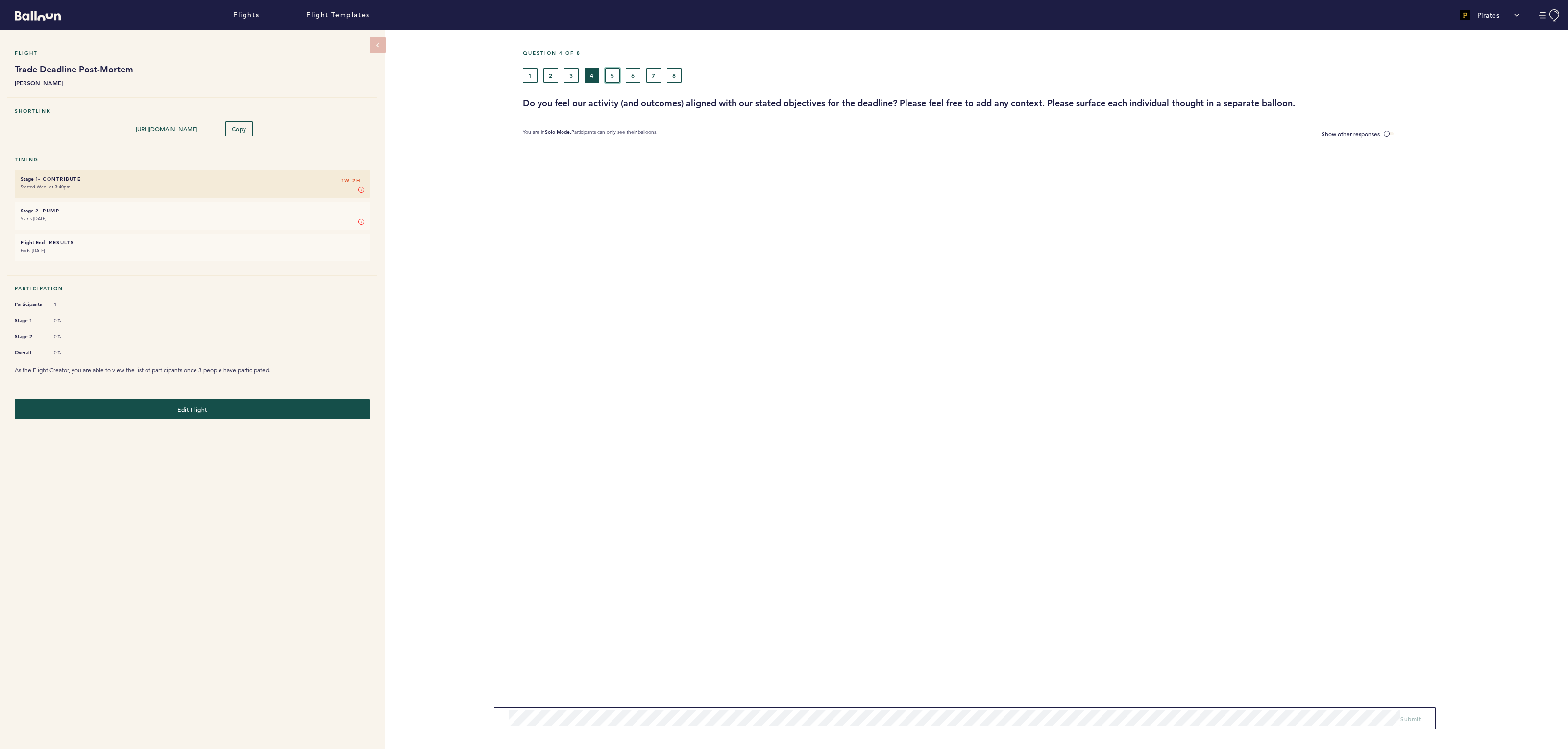
click at [608, 74] on button "5" at bounding box center [612, 75] width 15 height 15
click at [625, 73] on div "1 2 3 4 5 6 7 8" at bounding box center [910, 75] width 775 height 15
click at [631, 74] on button "6" at bounding box center [633, 75] width 15 height 15
click at [656, 76] on button "7" at bounding box center [654, 75] width 15 height 15
click at [673, 75] on button "8" at bounding box center [674, 75] width 15 height 15
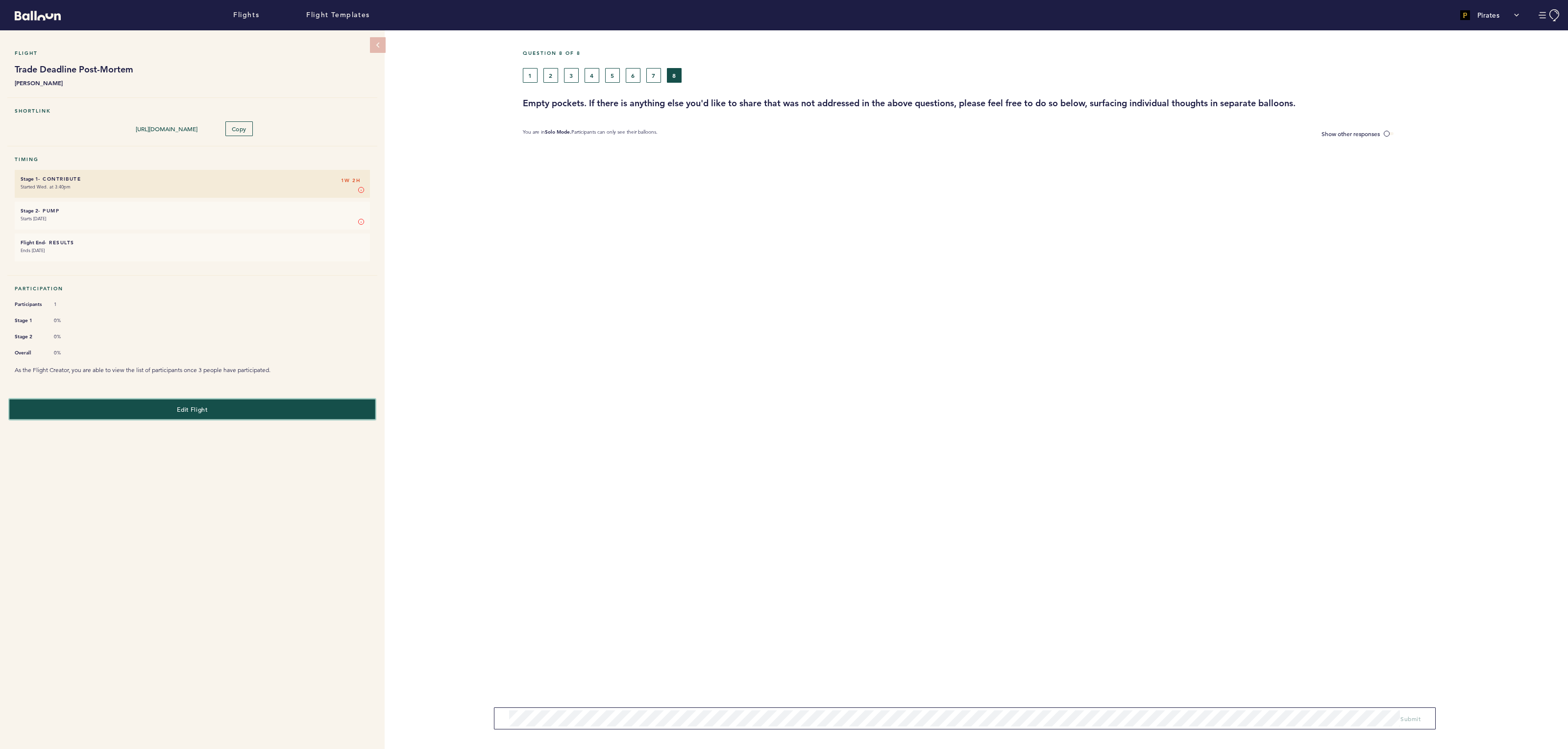
click at [178, 405] on span "Edit Flight" at bounding box center [192, 409] width 31 height 8
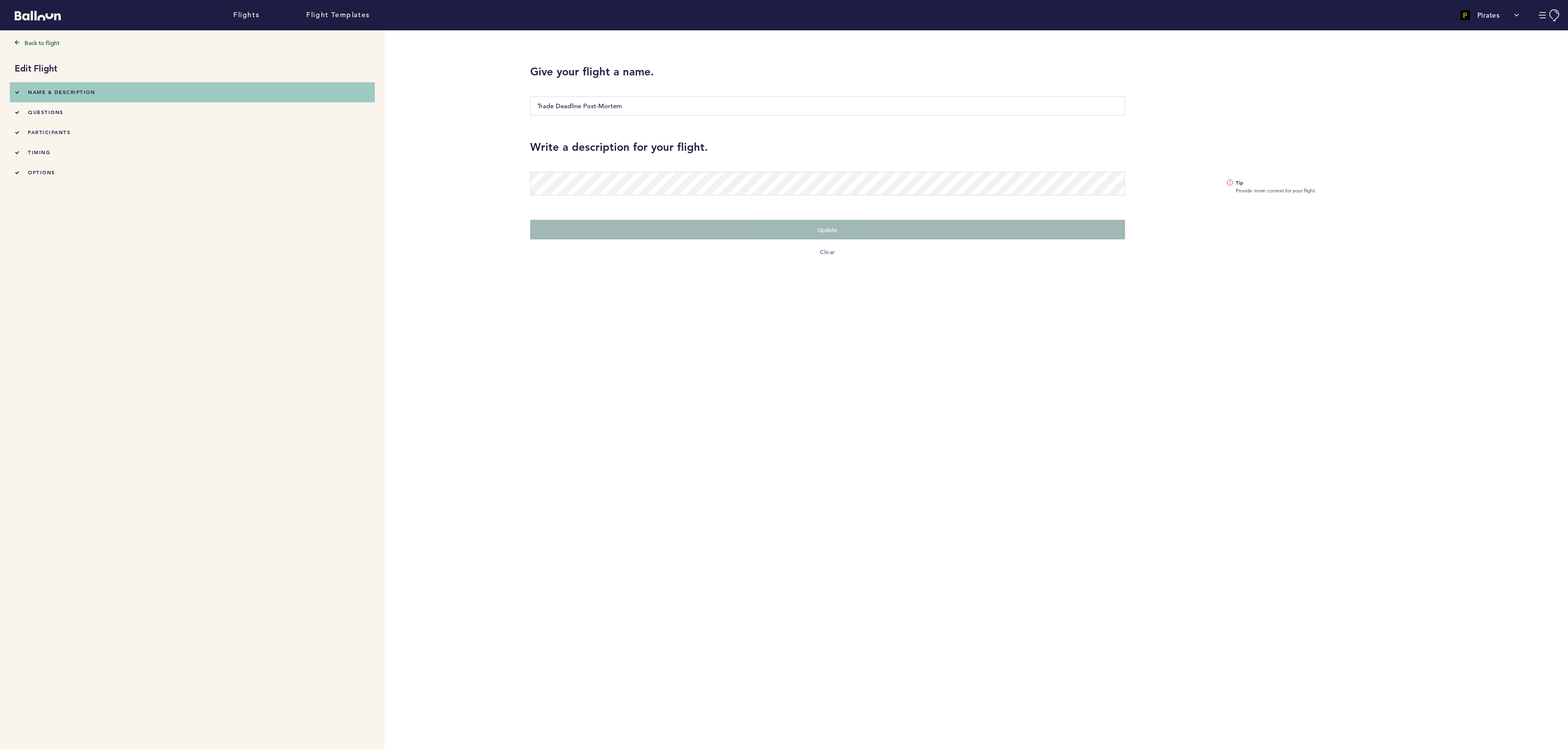
click at [47, 151] on span "timing" at bounding box center [39, 152] width 22 height 6
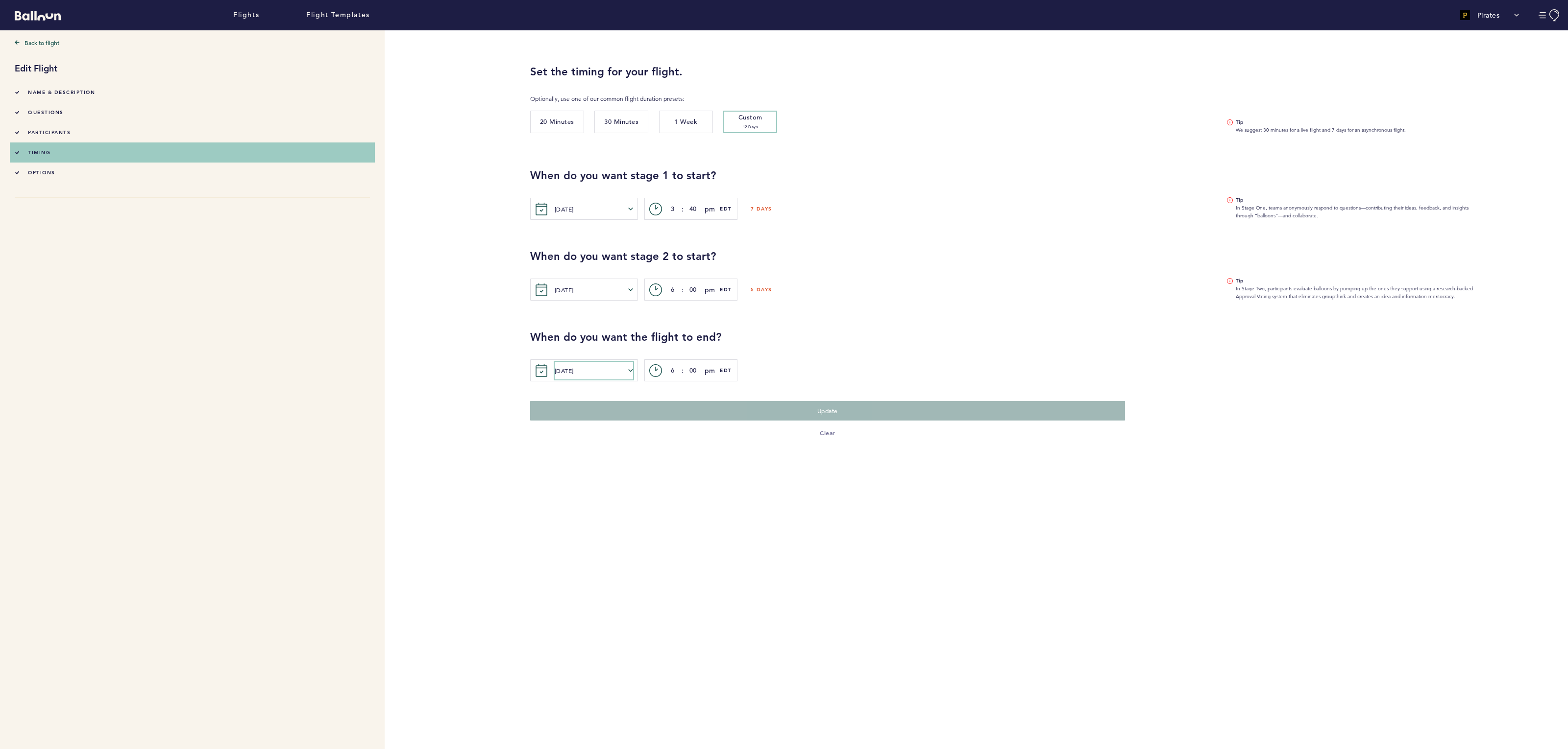
click at [594, 369] on button "[DATE]" at bounding box center [594, 371] width 79 height 18
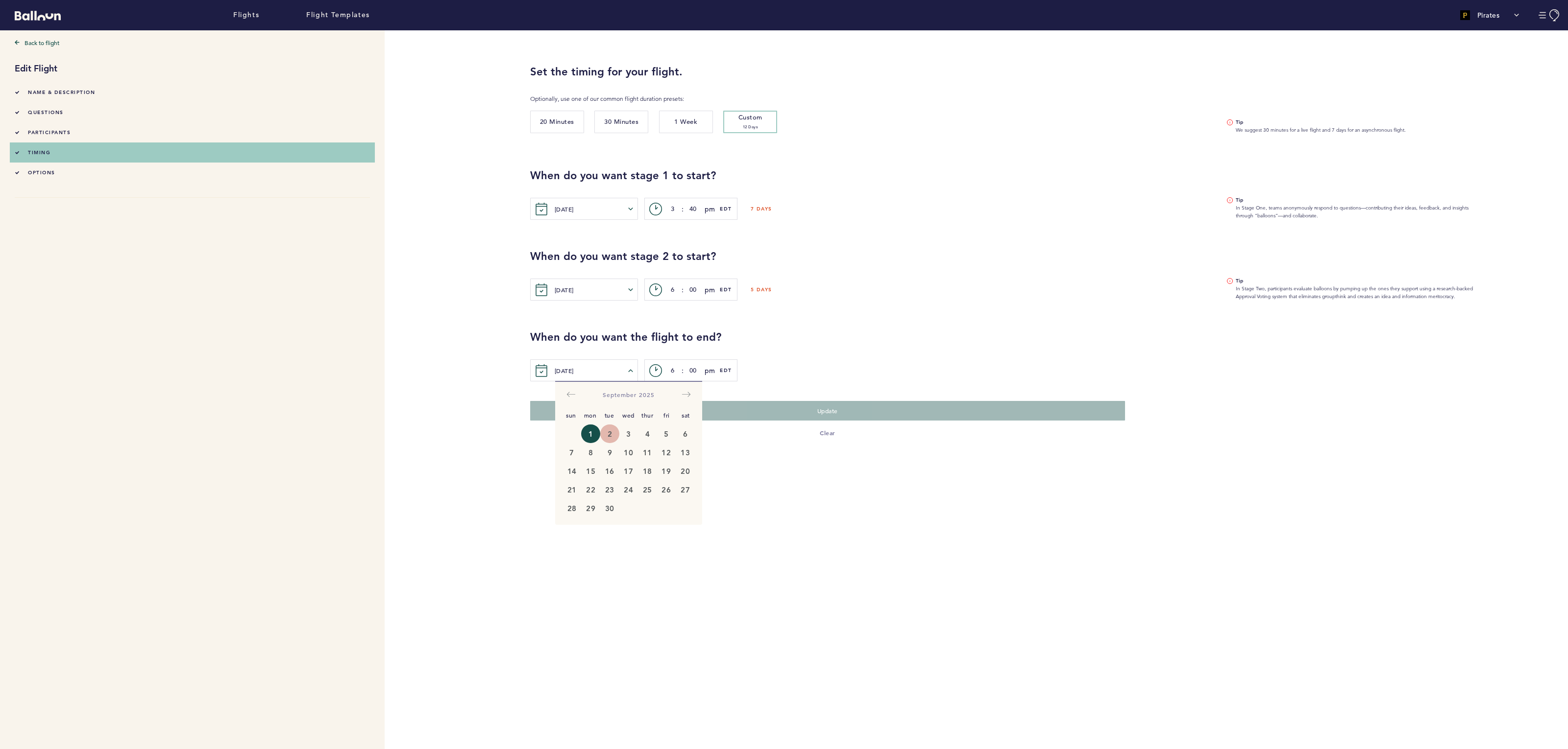
click at [612, 436] on button "2" at bounding box center [610, 433] width 19 height 18
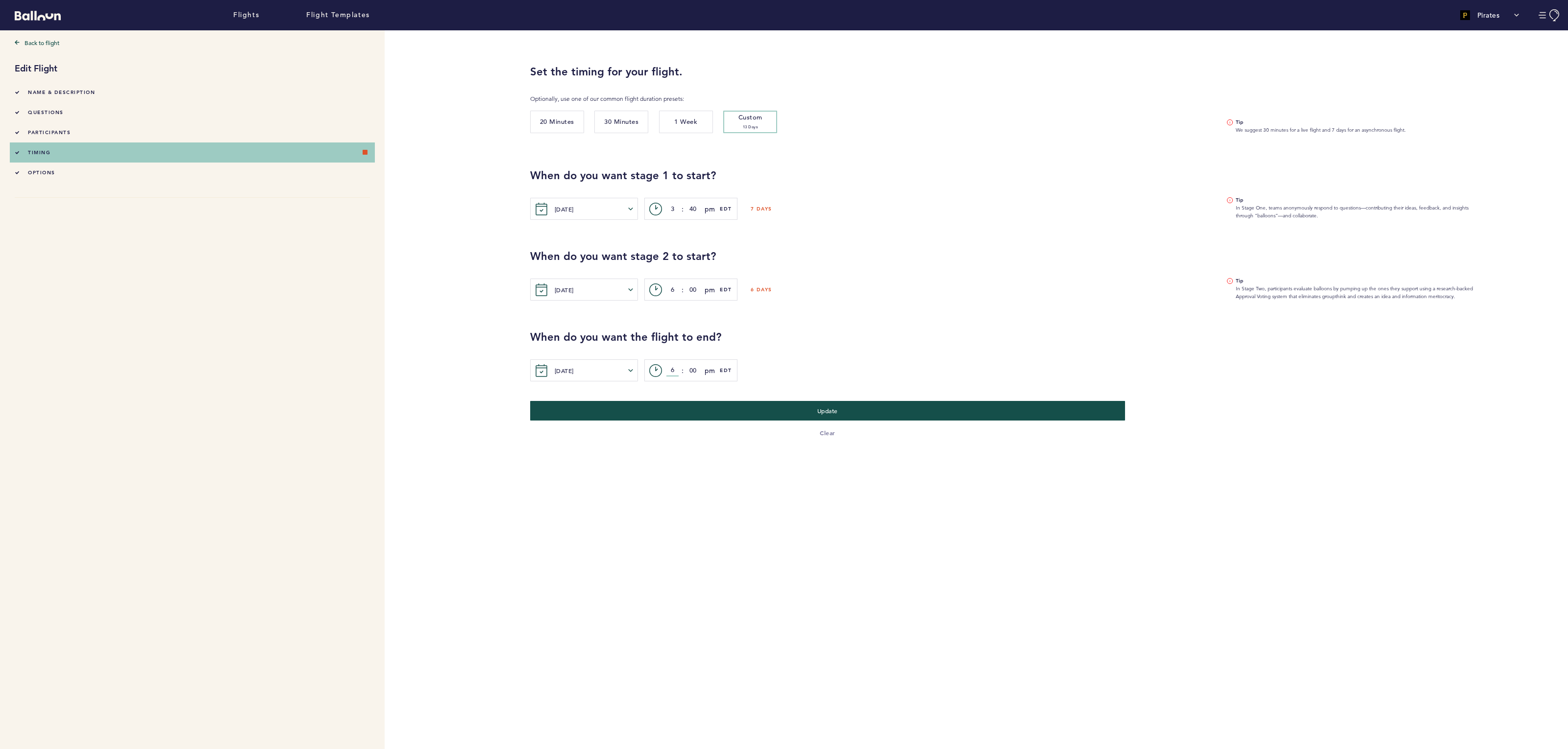
drag, startPoint x: 675, startPoint y: 369, endPoint x: 661, endPoint y: 369, distance: 14.0
click at [661, 369] on div "c> 6 : 00 pm am pm EDT" at bounding box center [690, 370] width 93 height 22
type input "12"
click at [756, 363] on div "[DATE] Sun Mon Tue Wed Thur Fri Sat [DATE] 1 2 3 4 5 6 7 8 9 10 11 12 13 14 15 …" at bounding box center [1045, 370] width 1030 height 22
click at [733, 407] on button "Update" at bounding box center [827, 411] width 613 height 20
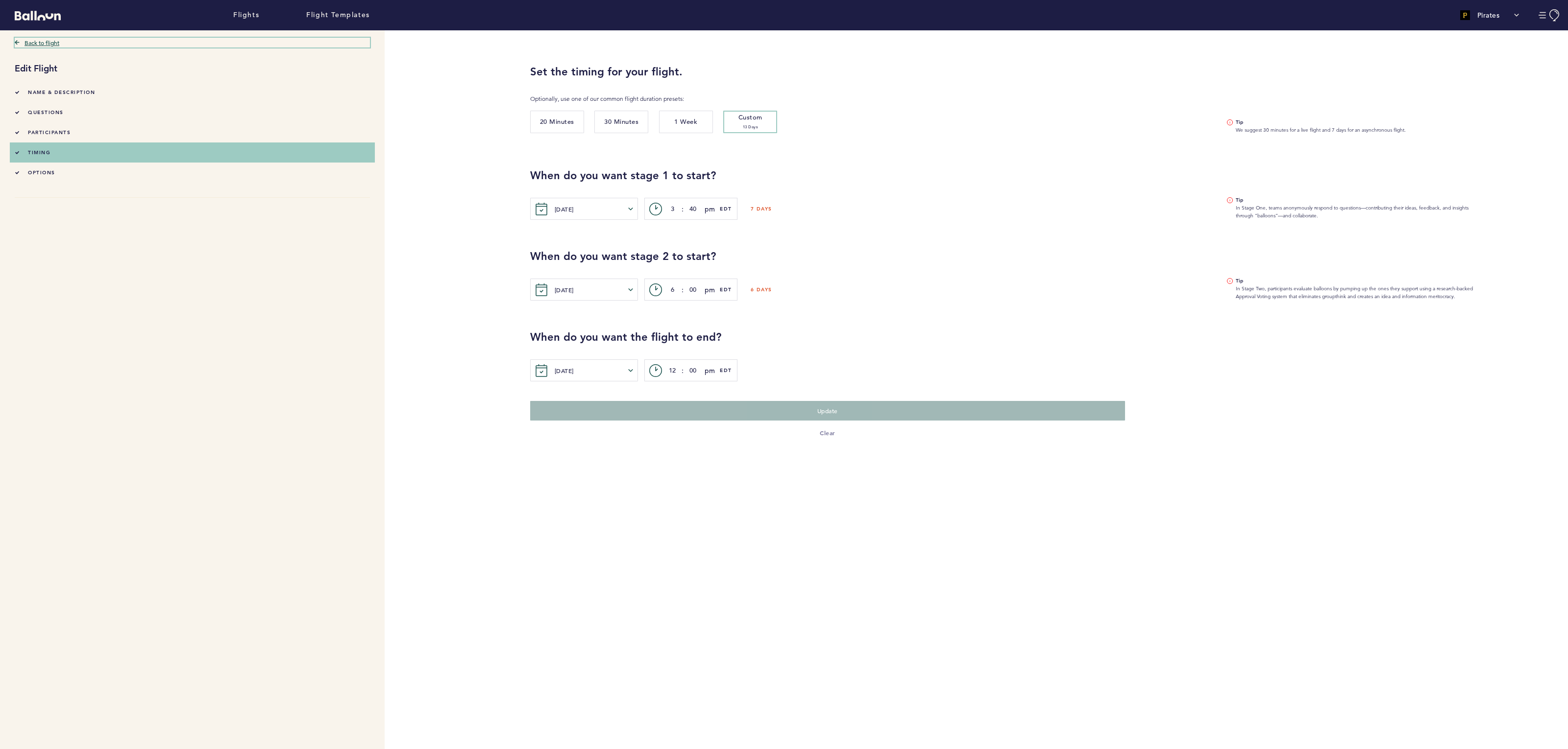
click at [33, 41] on link "Back to flight" at bounding box center [193, 43] width 355 height 9
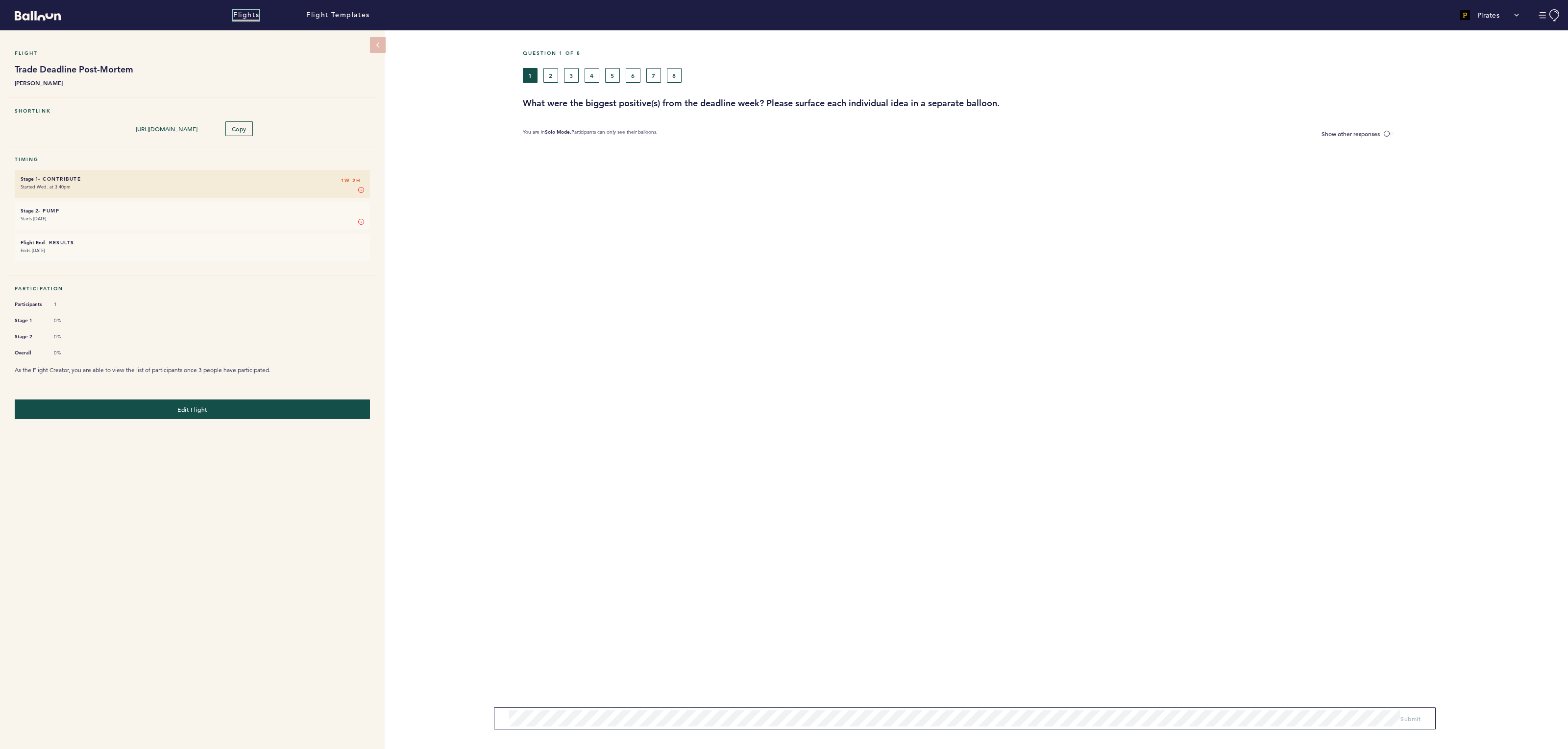
click at [248, 15] on link "Flights" at bounding box center [246, 15] width 26 height 11
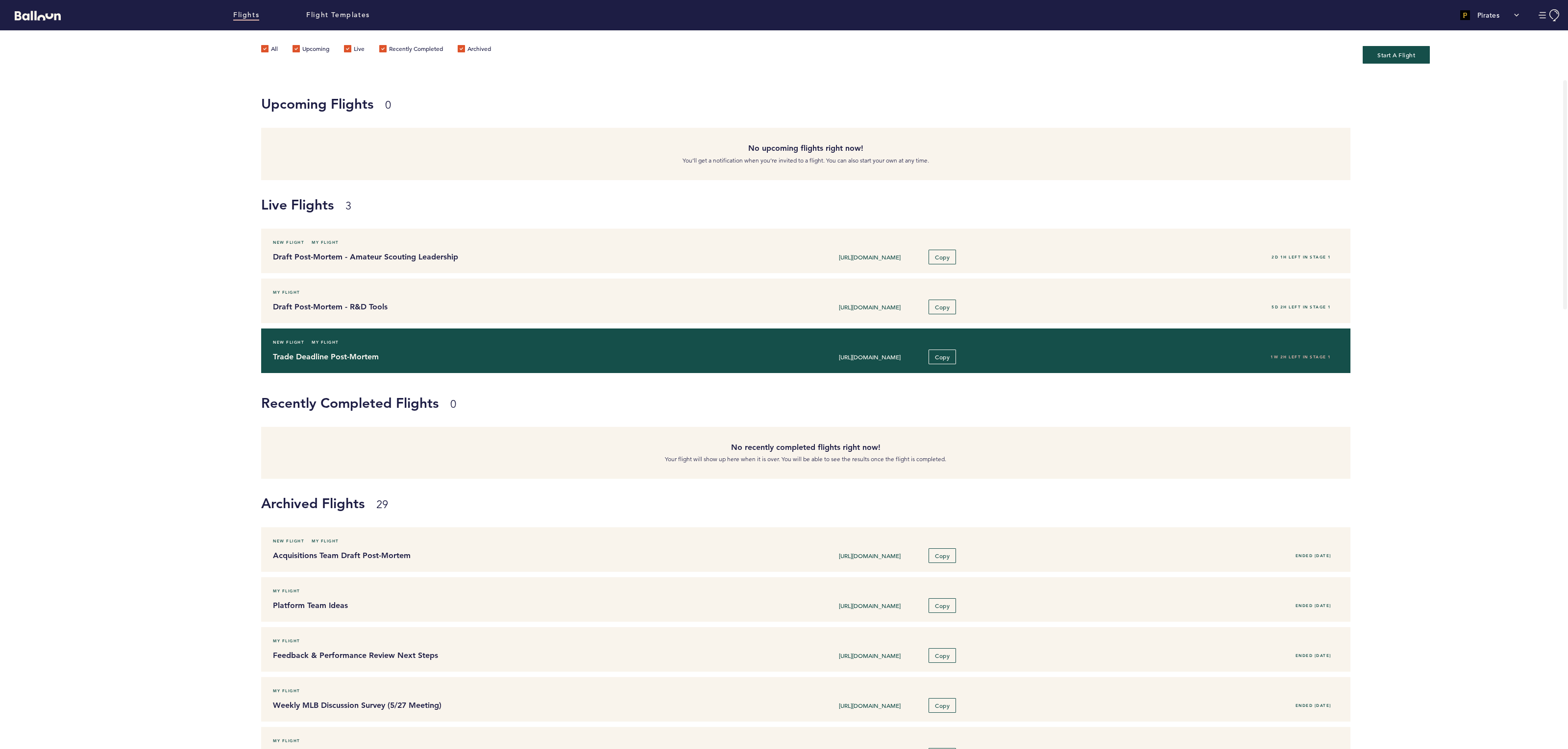
click at [391, 358] on h4 "Trade Deadline Post-Mortem" at bounding box center [490, 357] width 435 height 12
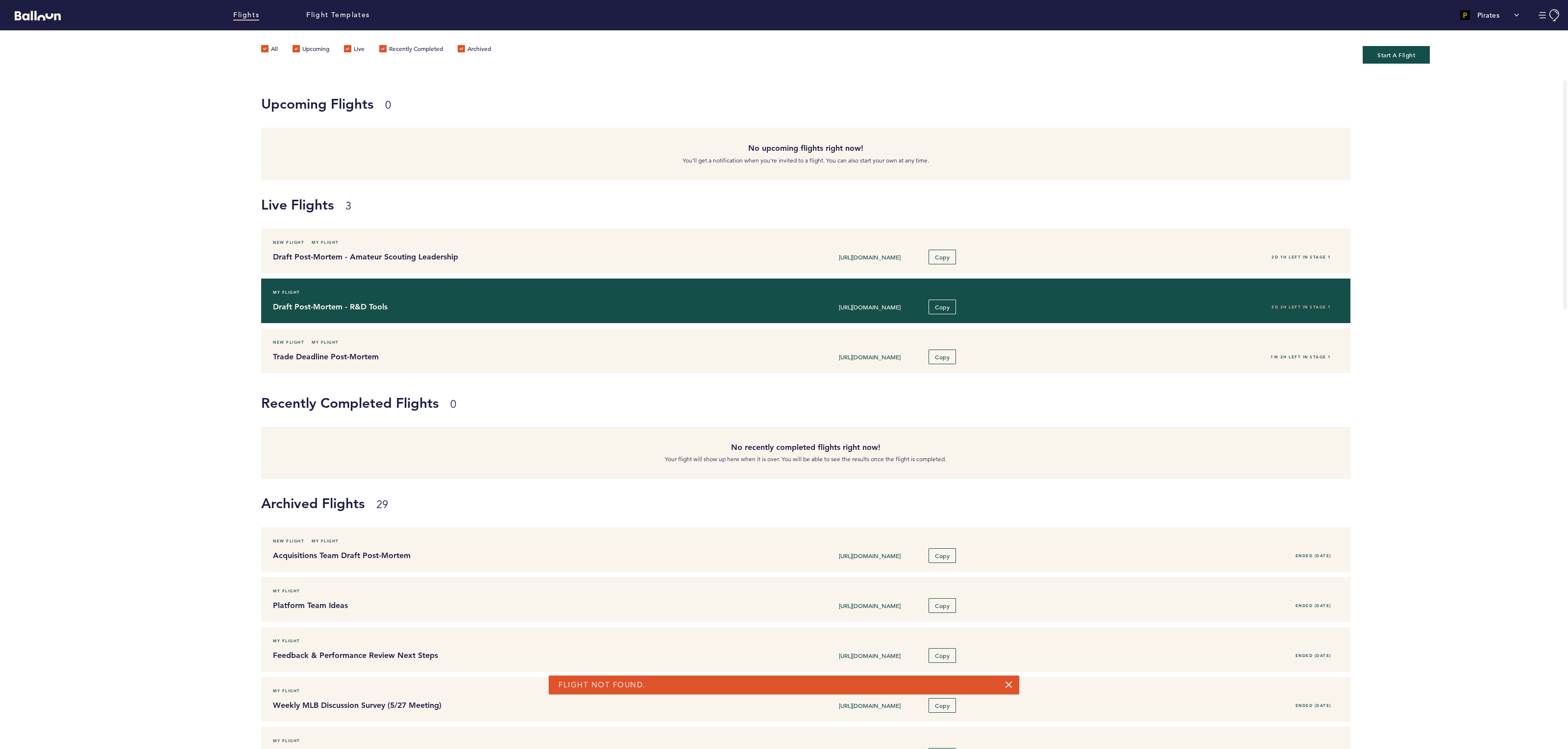
click at [368, 298] on div "My Flight Draft Post-Mortem - R&D Tools [URL][DOMAIN_NAME] Copy 5D 2H left in s…" at bounding box center [805, 301] width 1089 height 45
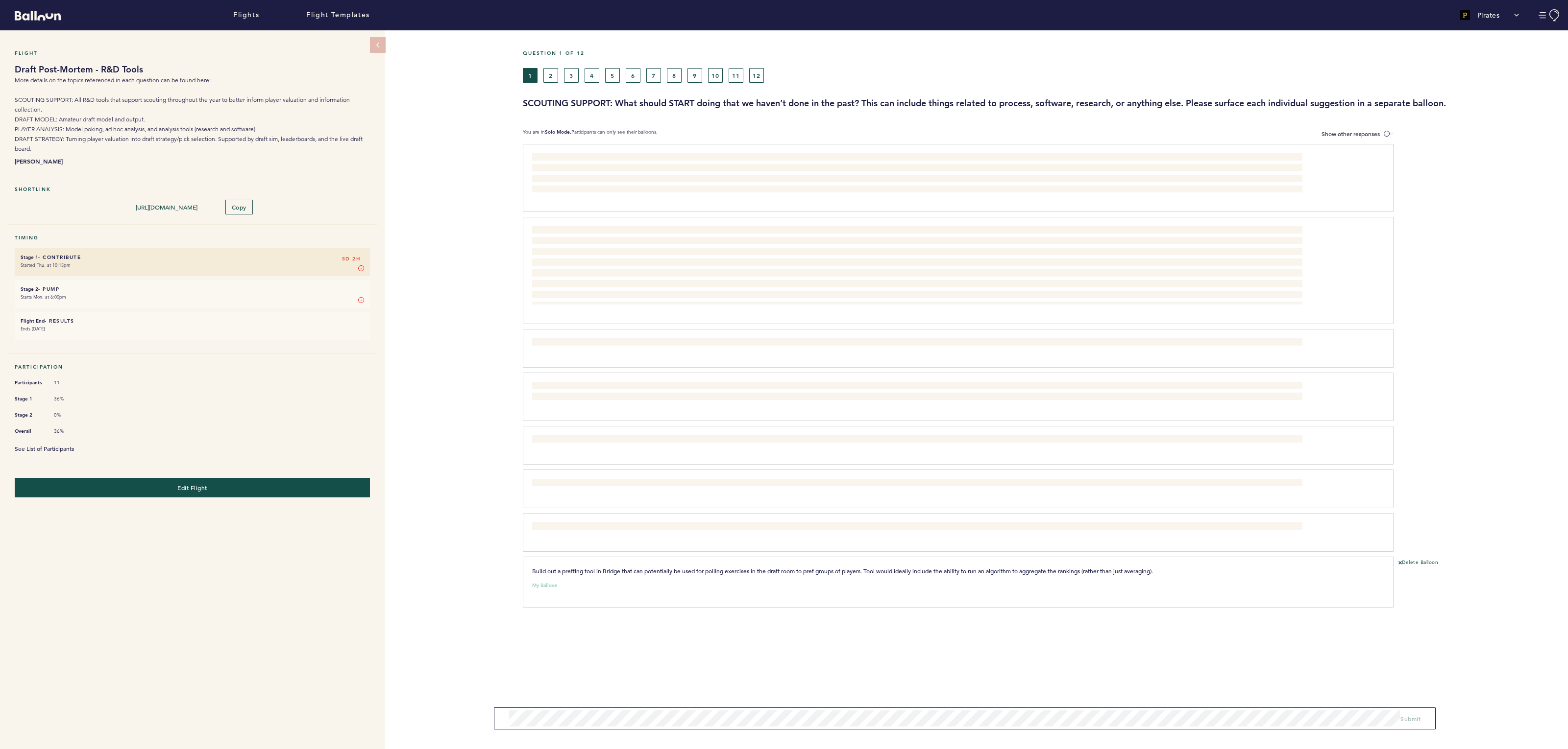
click at [68, 445] on link "See List of Participants" at bounding box center [44, 449] width 59 height 8
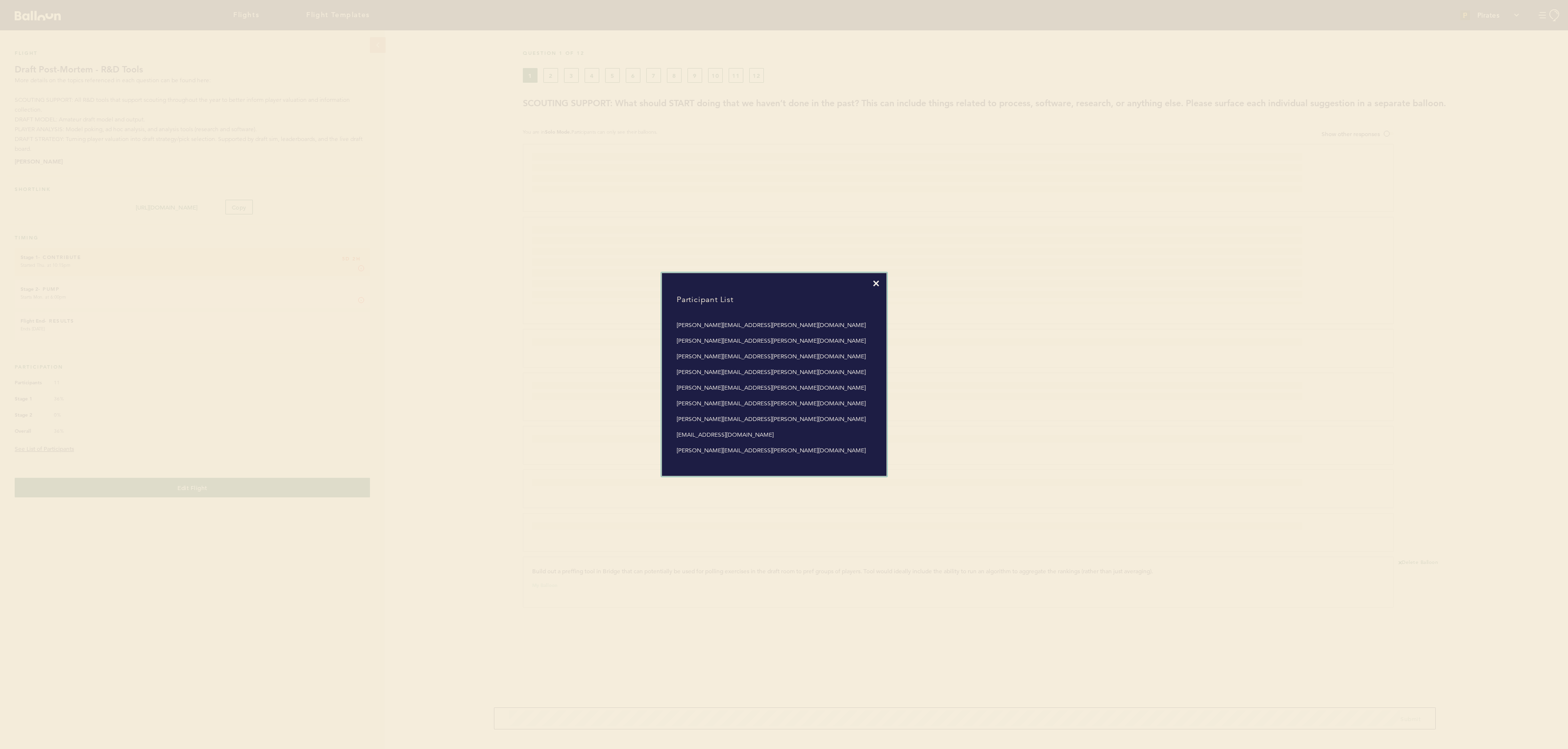
click at [878, 286] on icon at bounding box center [876, 283] width 6 height 6
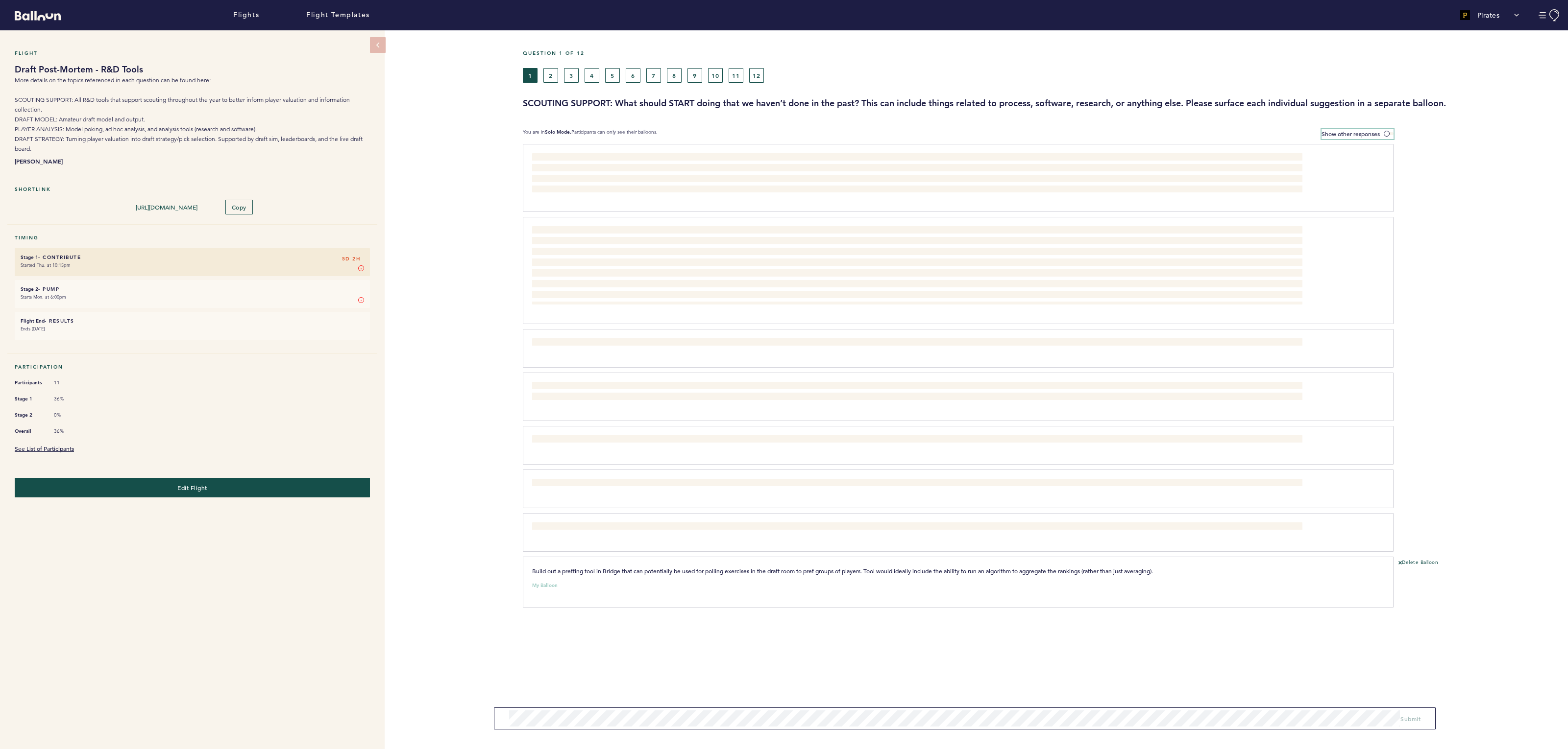
click at [1386, 134] on span at bounding box center [1388, 134] width 9 height 3
click at [0, 0] on input "Show other responses" at bounding box center [0, 0] width 0 height 0
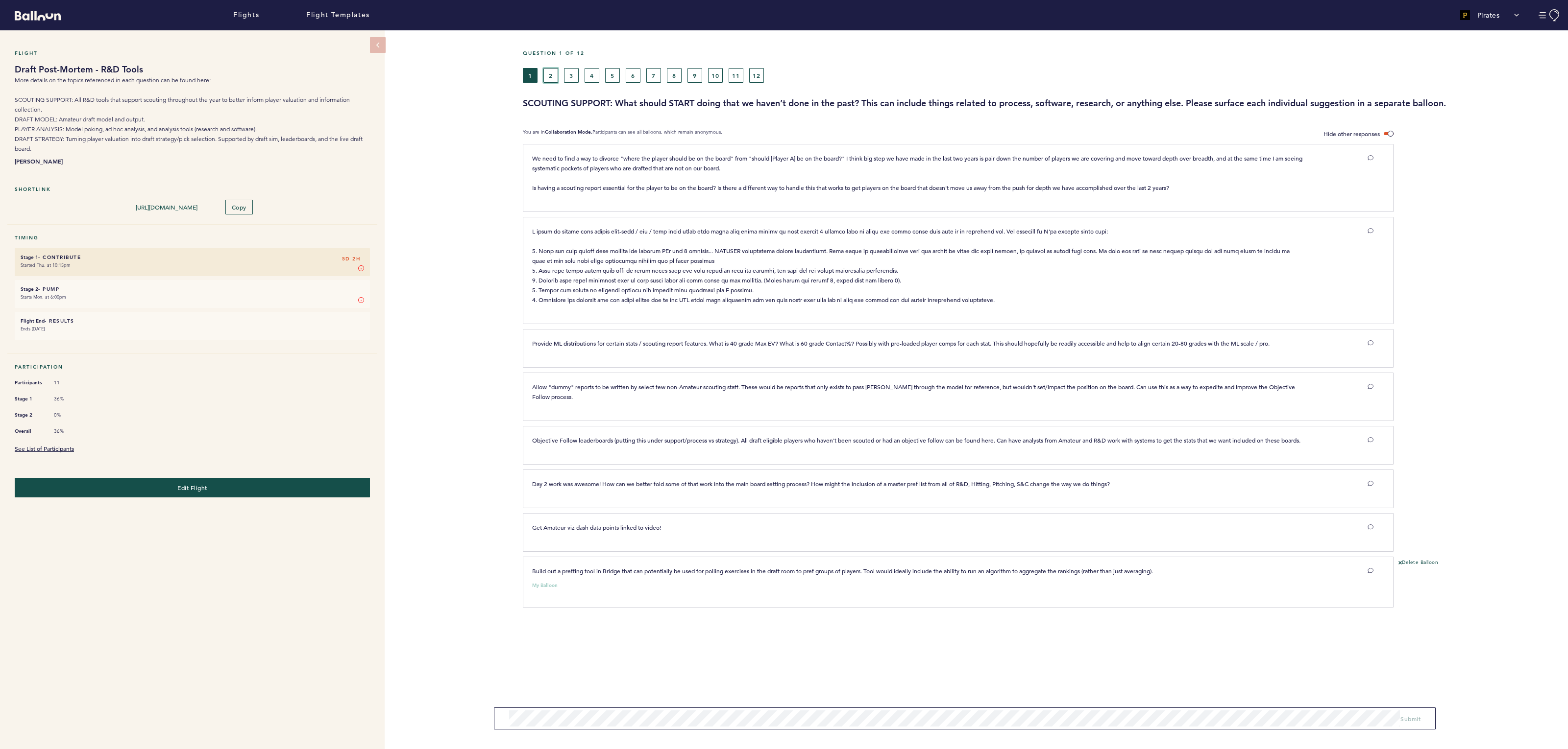
click at [549, 82] on button "2" at bounding box center [551, 75] width 15 height 15
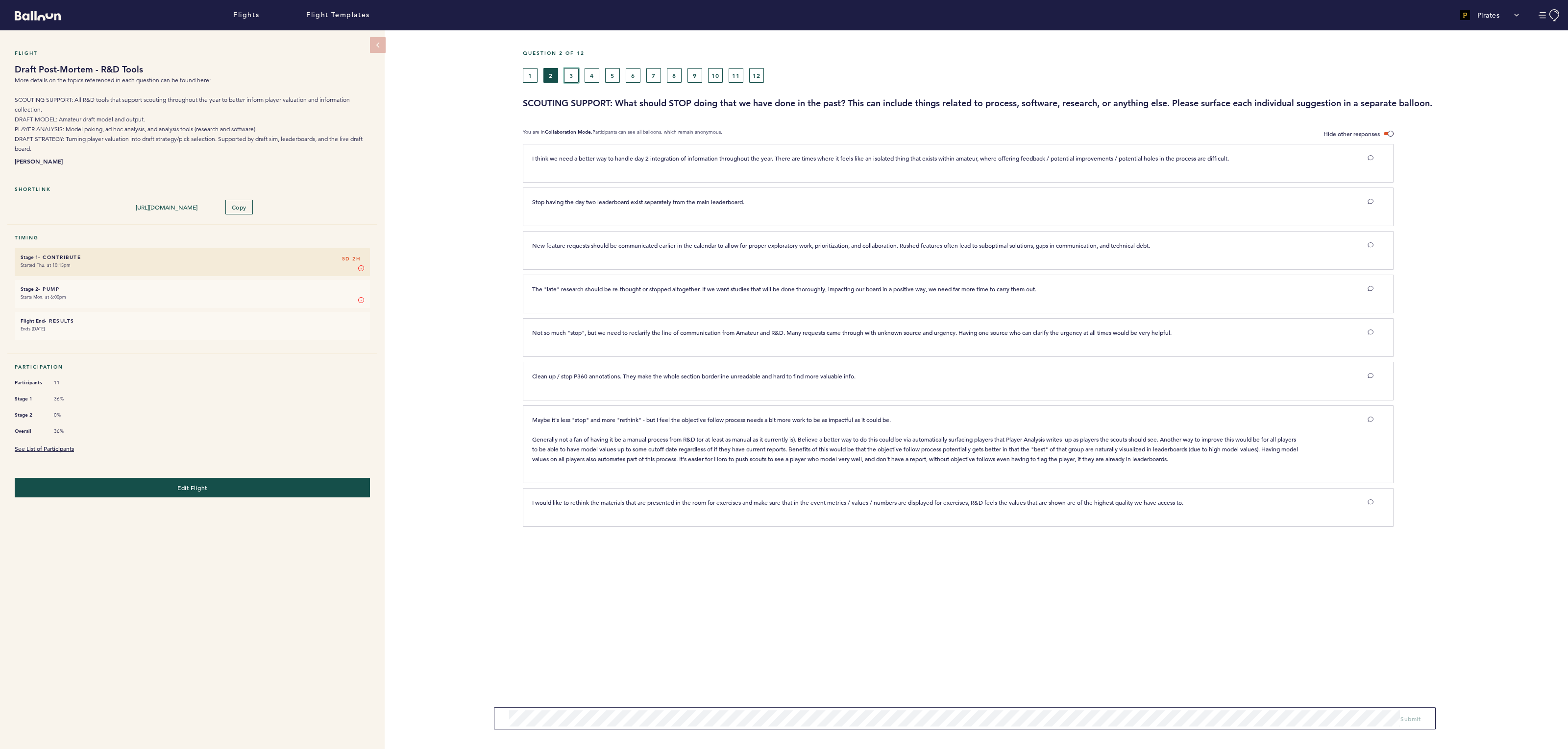
click at [570, 75] on button "3" at bounding box center [572, 75] width 15 height 15
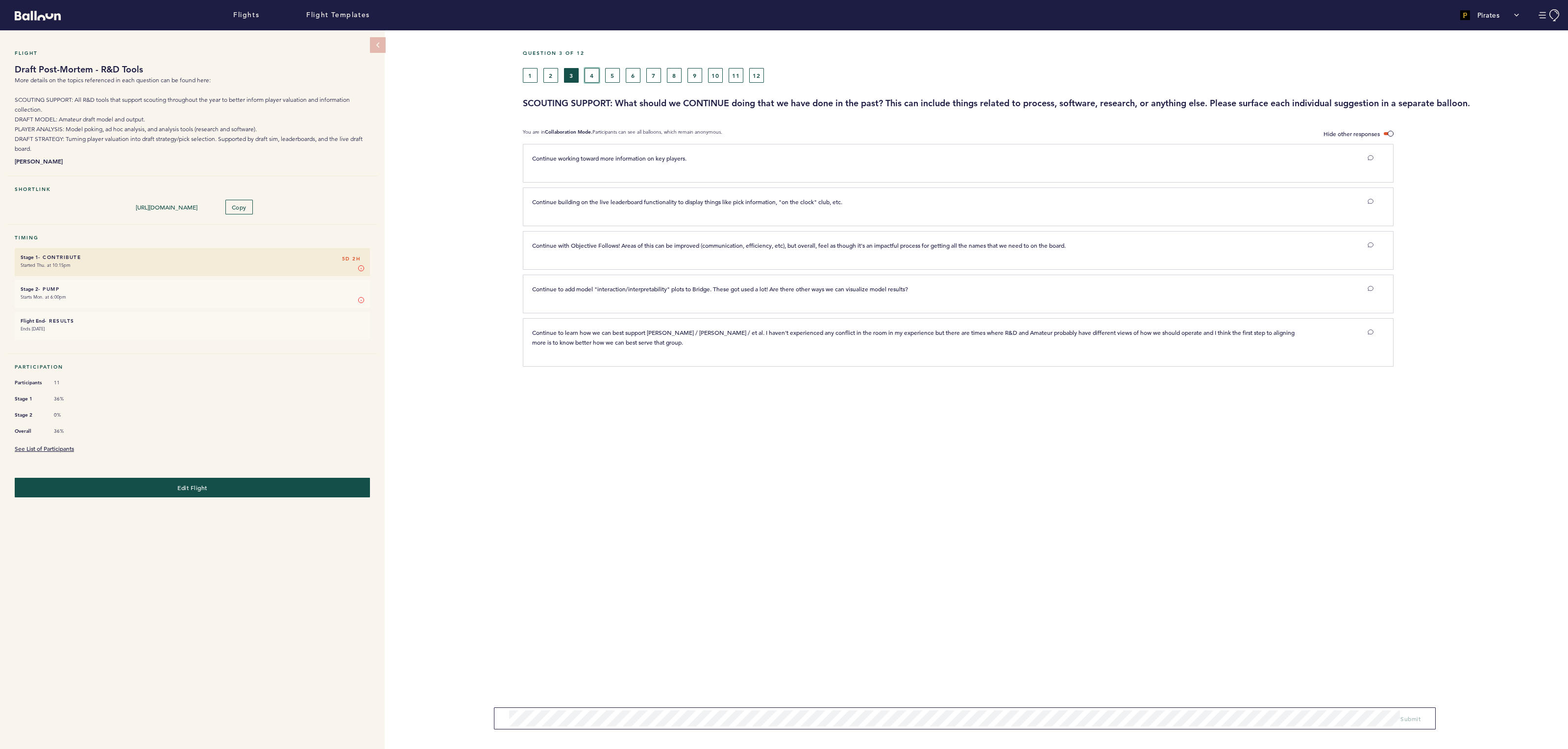
click at [590, 73] on button "4" at bounding box center [592, 75] width 15 height 15
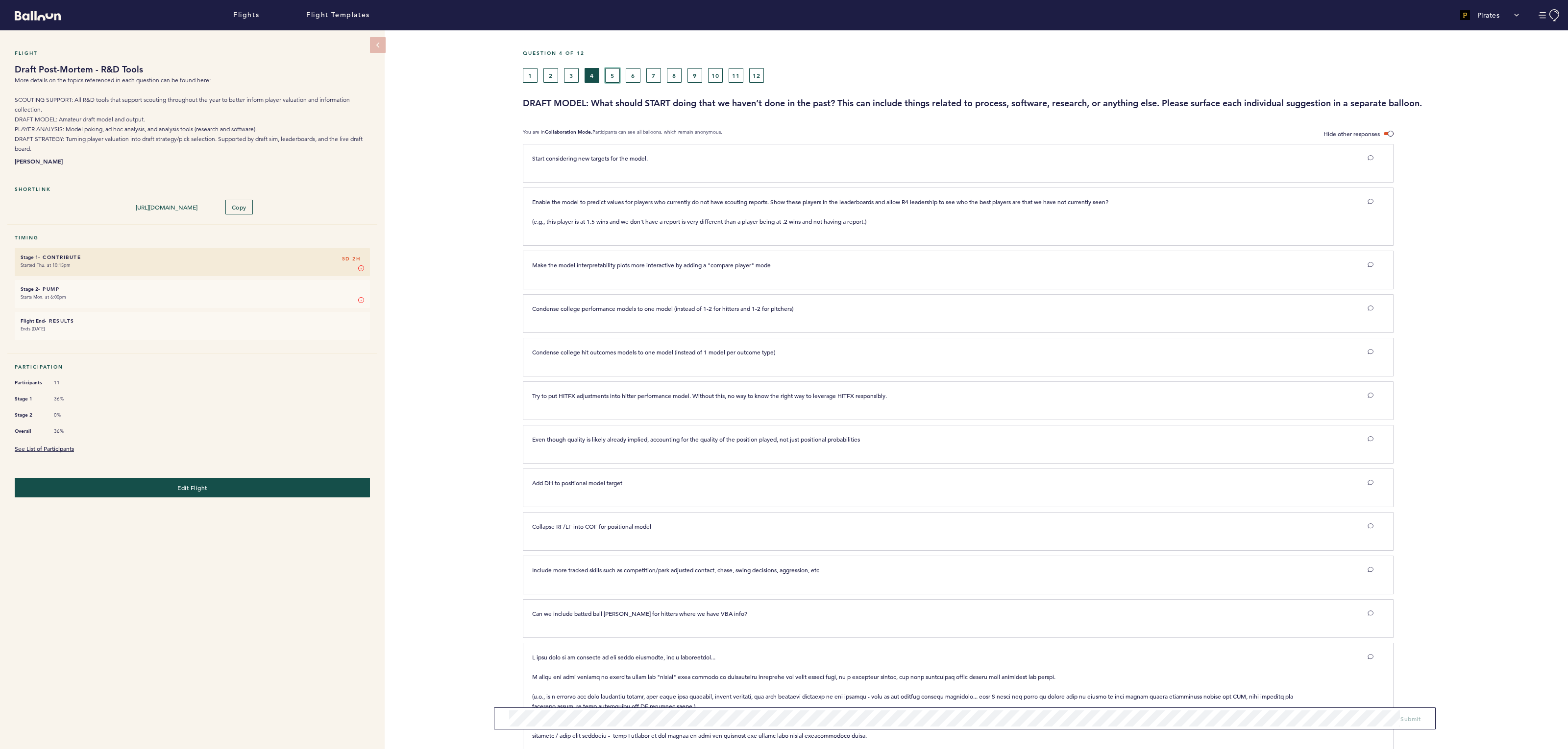
click at [610, 77] on button "5" at bounding box center [612, 75] width 15 height 15
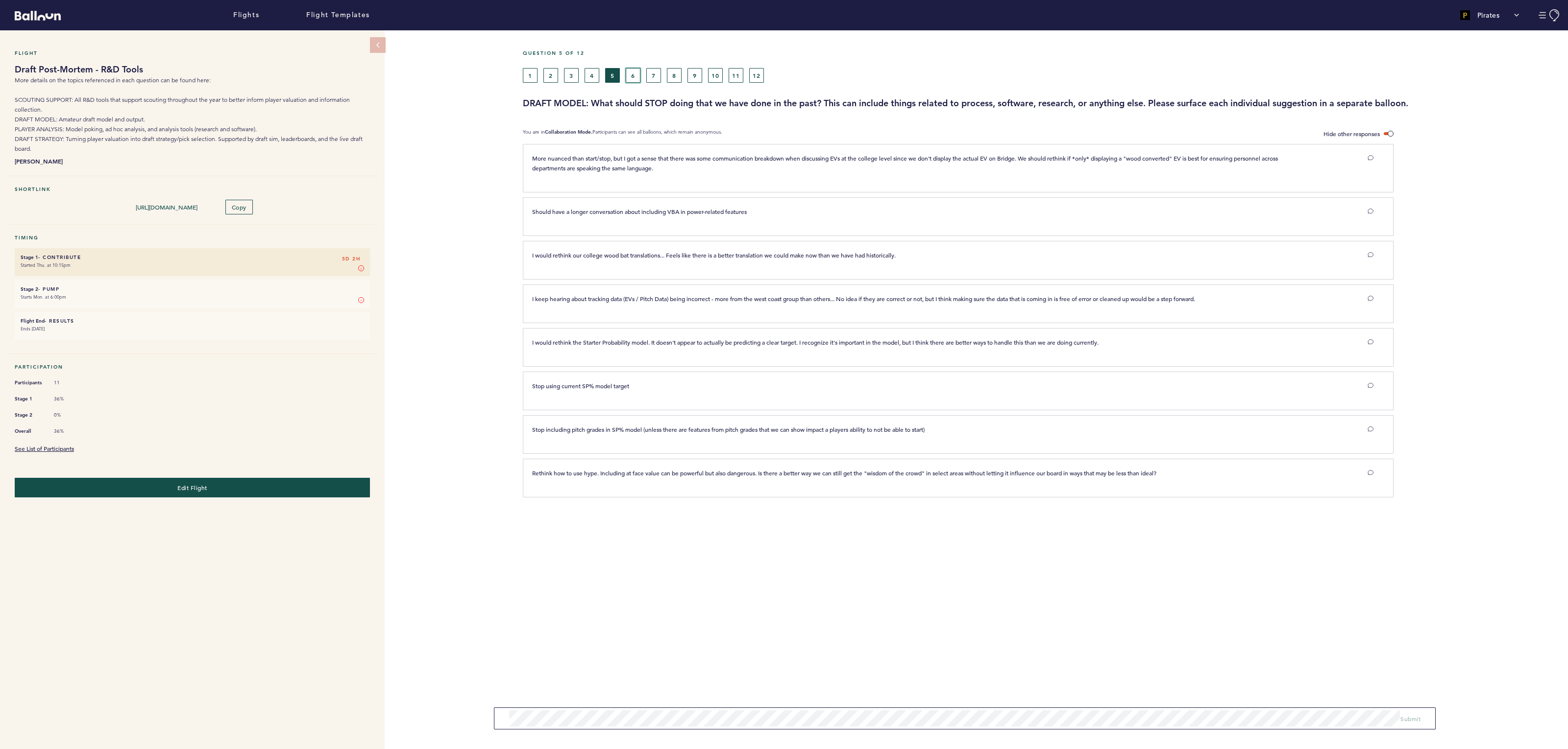
click at [635, 75] on button "6" at bounding box center [633, 75] width 15 height 15
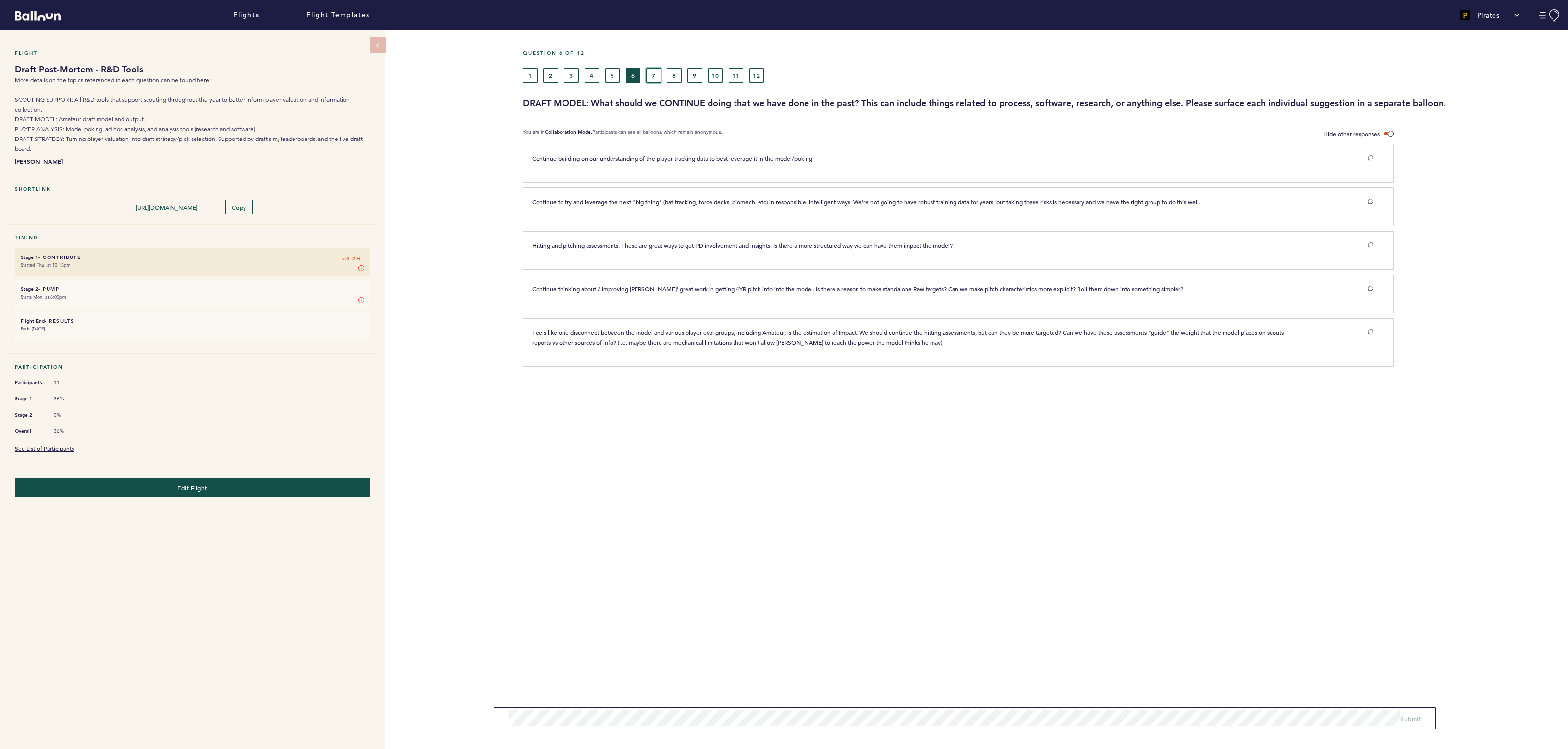
click at [653, 73] on button "7" at bounding box center [654, 75] width 15 height 15
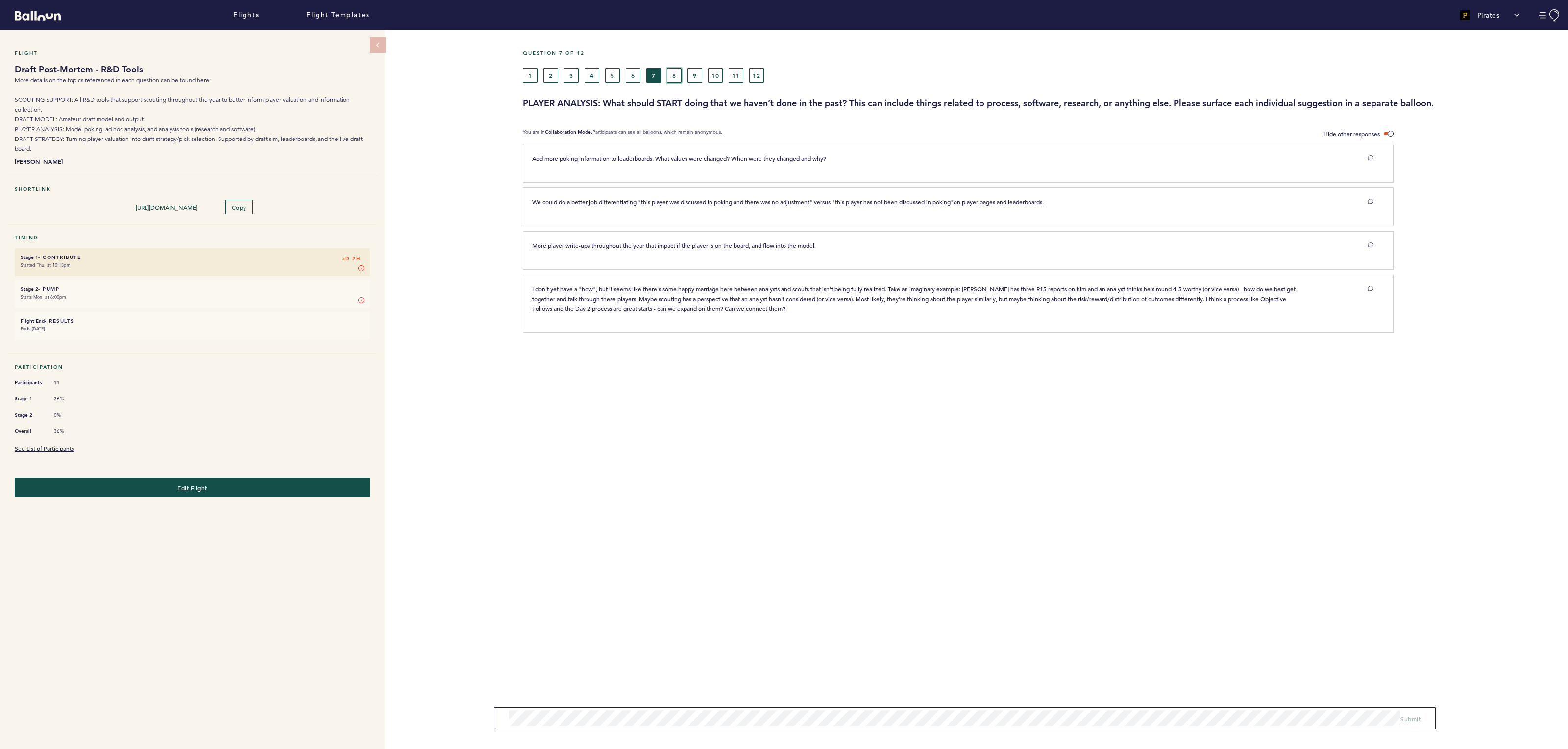
click at [671, 73] on button "8" at bounding box center [674, 75] width 15 height 15
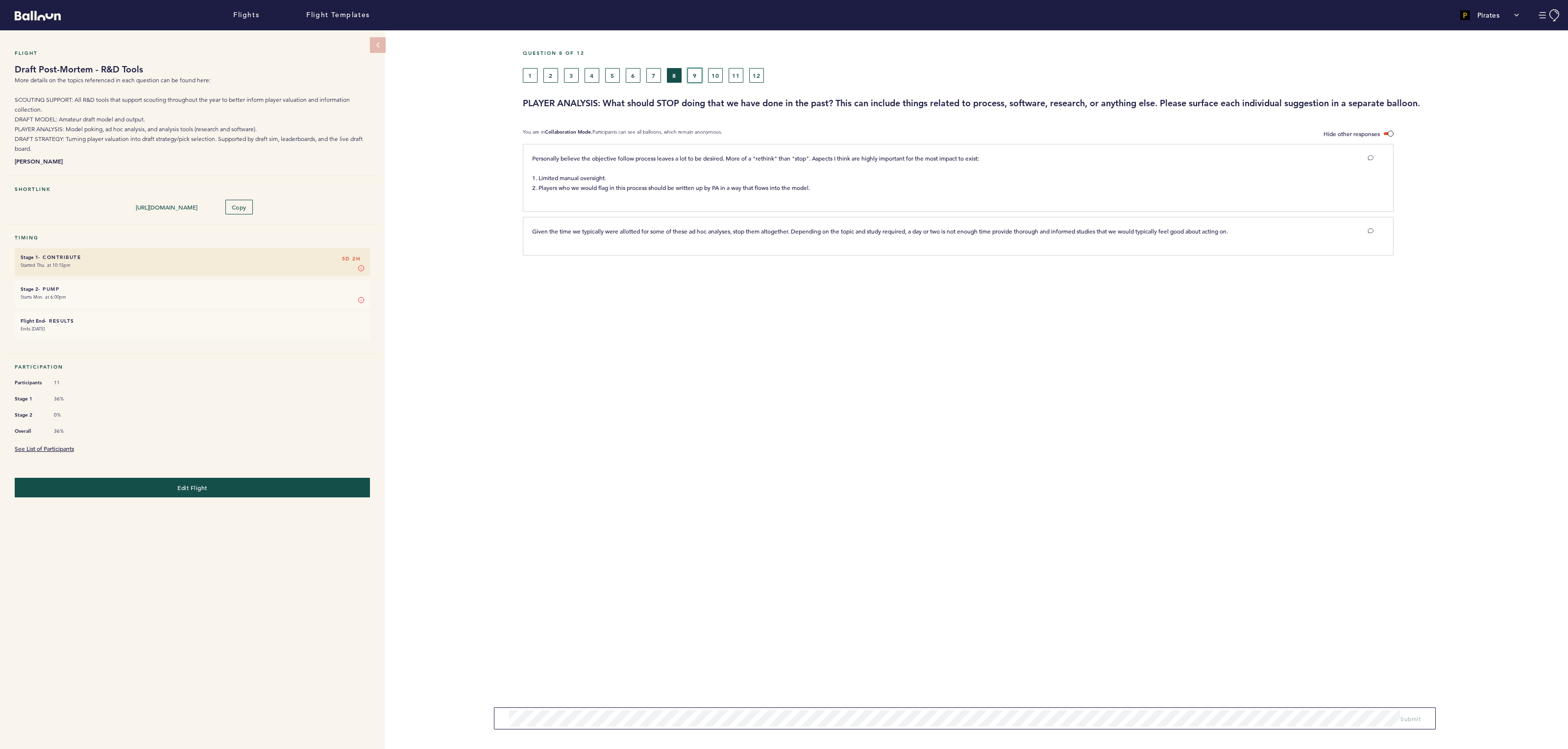
click at [694, 72] on button "9" at bounding box center [695, 75] width 15 height 15
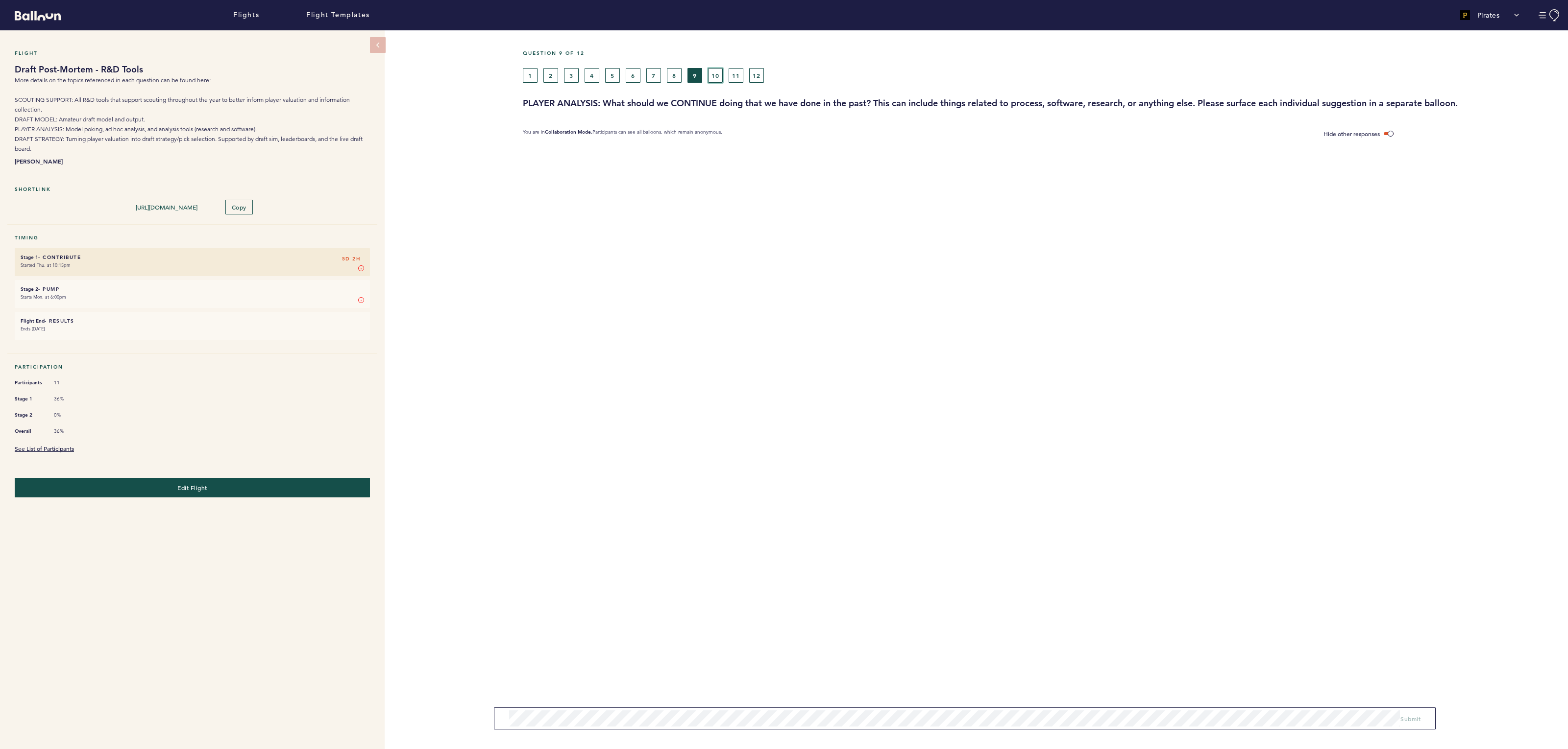
click at [713, 72] on button "10" at bounding box center [716, 75] width 15 height 15
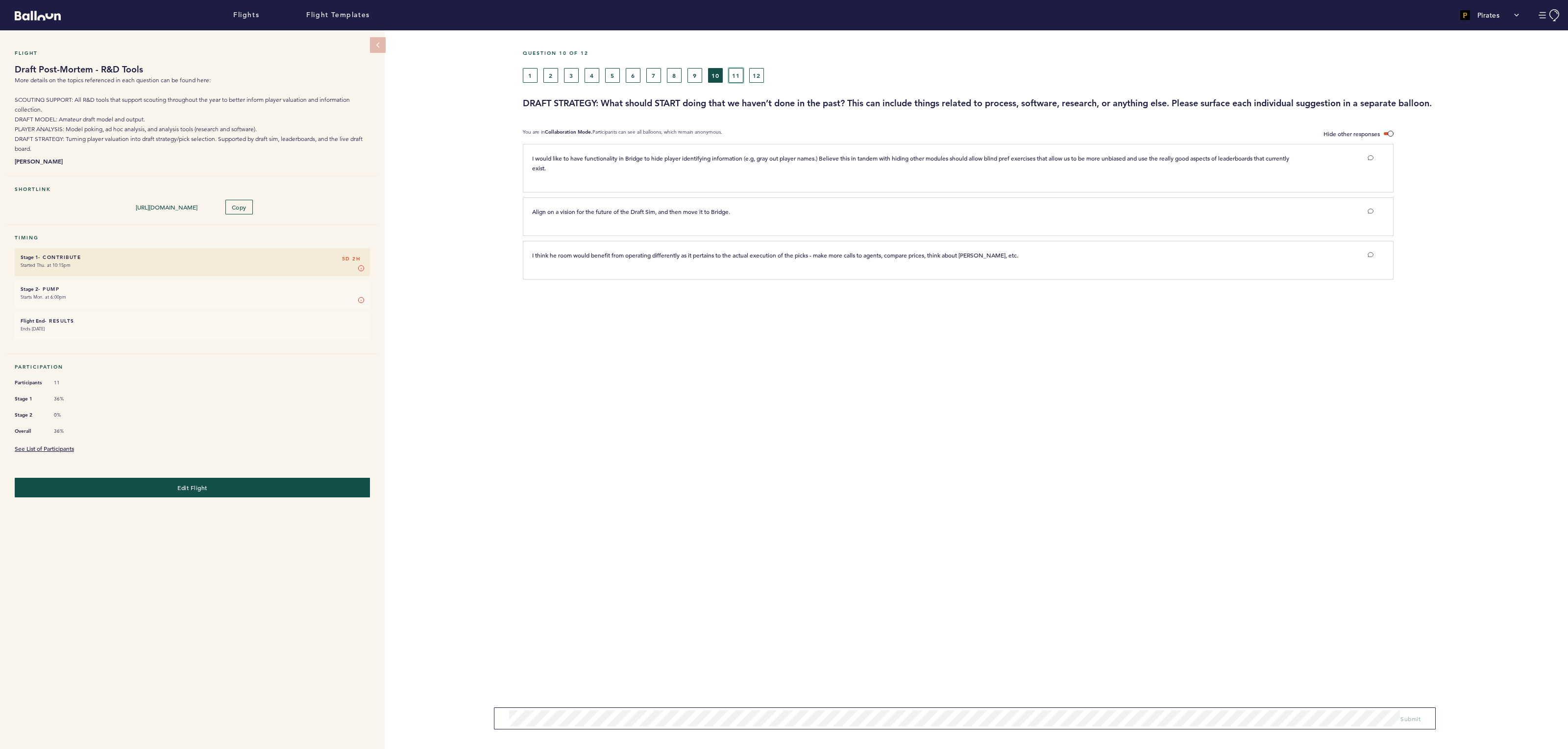
click at [735, 72] on button "11" at bounding box center [736, 75] width 15 height 15
click at [762, 71] on button "12" at bounding box center [757, 75] width 15 height 15
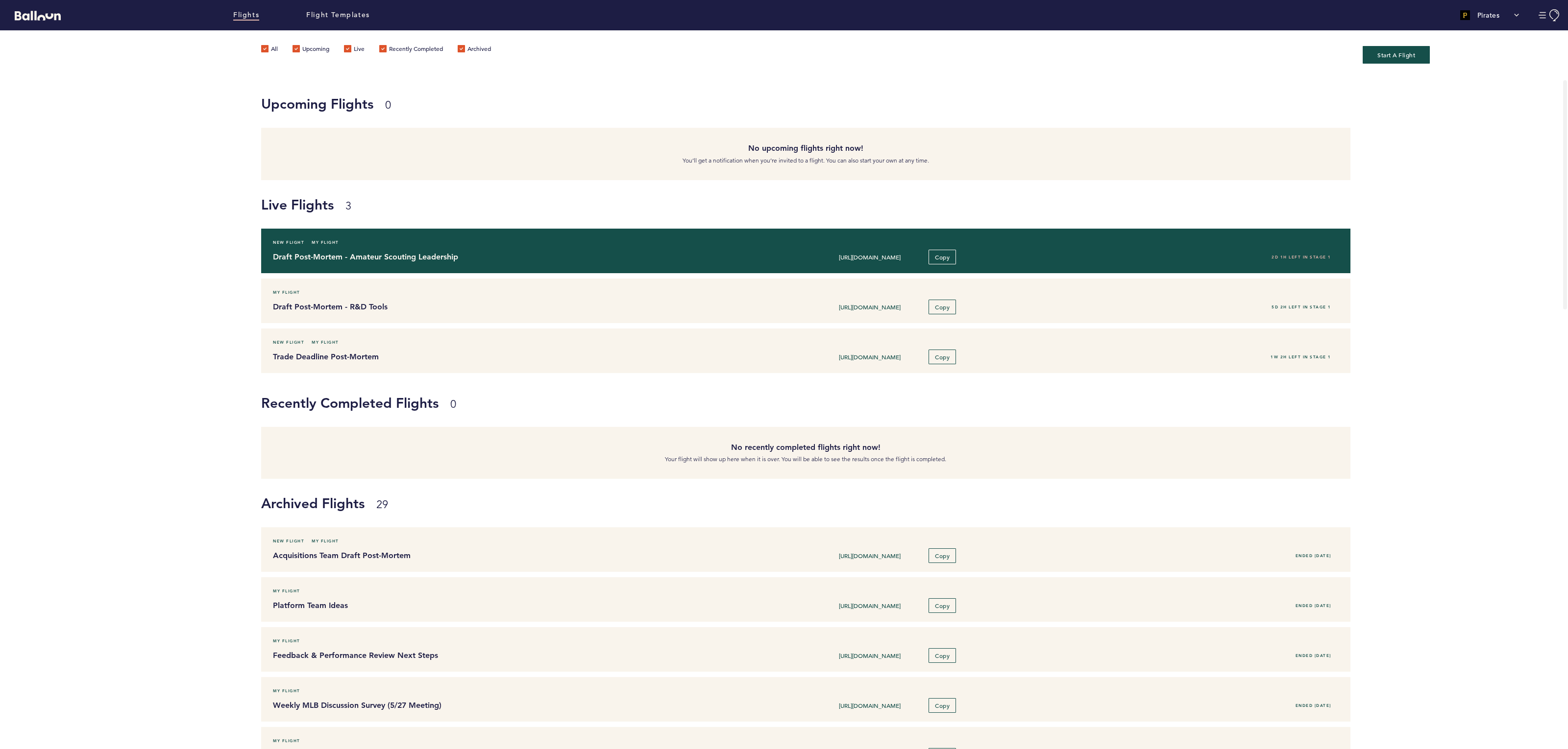
click at [349, 253] on h4 "Draft Post-Mortem - Amateur Scouting Leadership" at bounding box center [490, 257] width 435 height 12
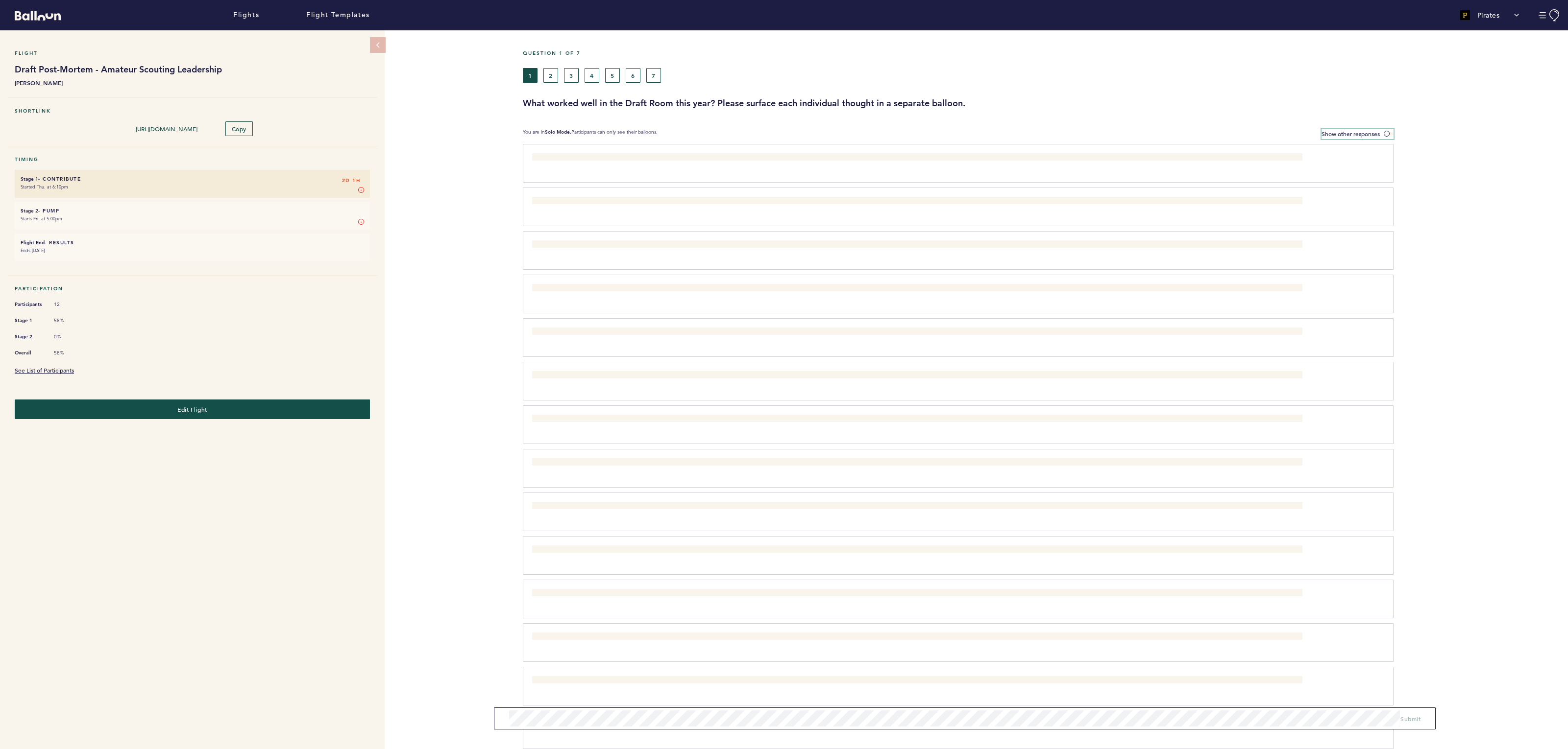
click at [1377, 129] on span "Show other responses" at bounding box center [1350, 134] width 58 height 8
click at [0, 0] on input "Show other responses" at bounding box center [0, 0] width 0 height 0
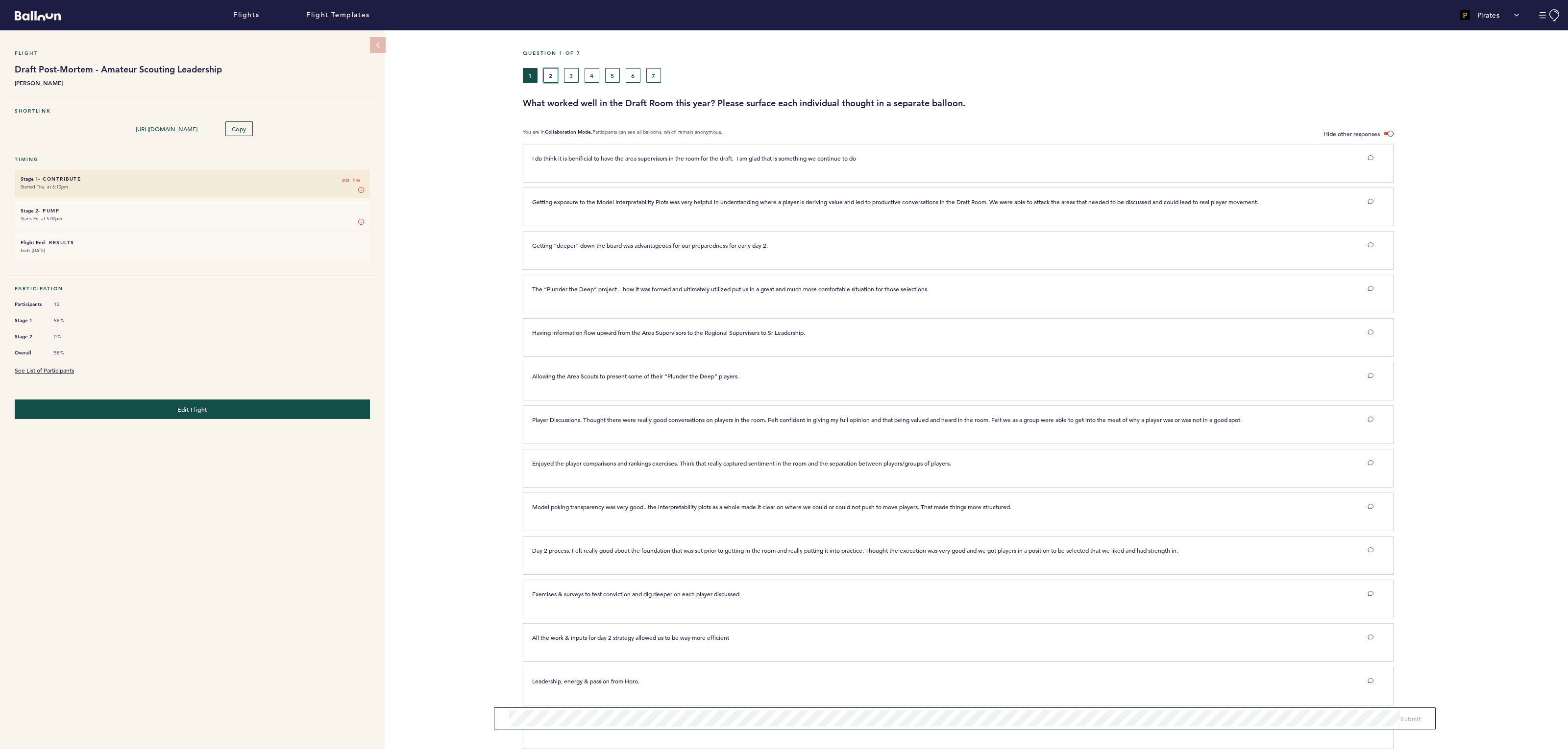
click at [552, 78] on button "2" at bounding box center [551, 75] width 15 height 15
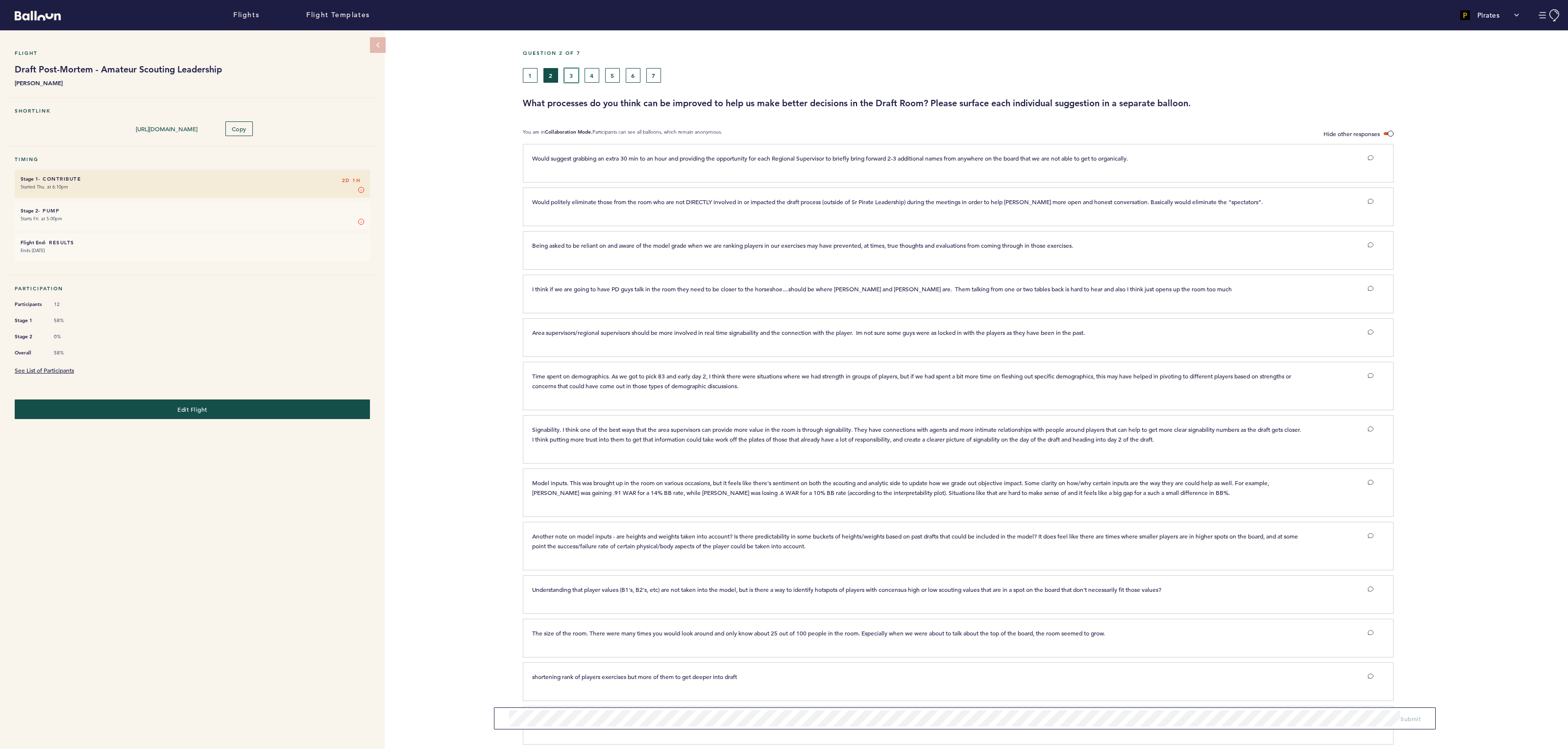
click at [571, 73] on button "3" at bounding box center [572, 75] width 15 height 15
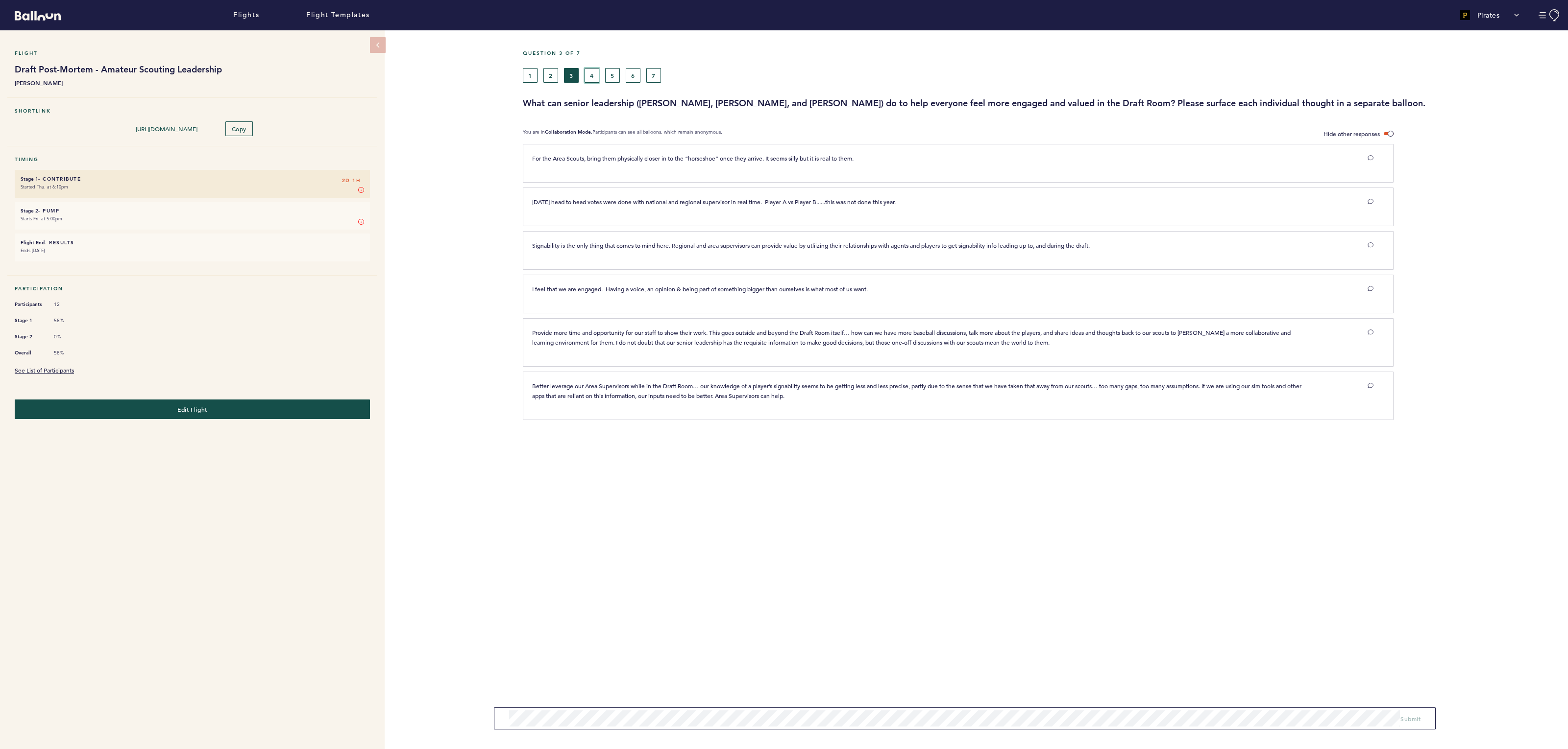
click at [591, 72] on button "4" at bounding box center [592, 75] width 15 height 15
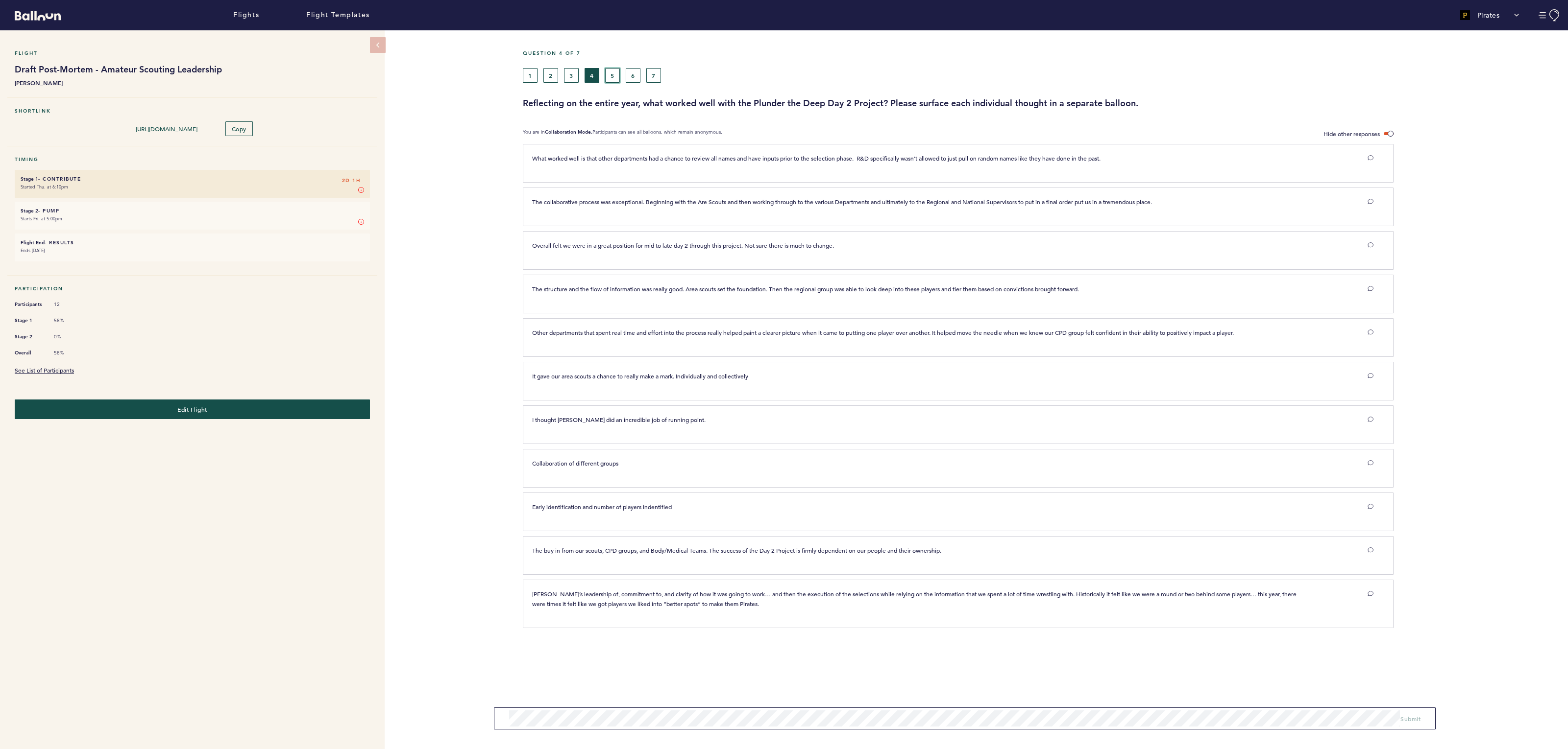
click at [612, 77] on button "5" at bounding box center [612, 75] width 15 height 15
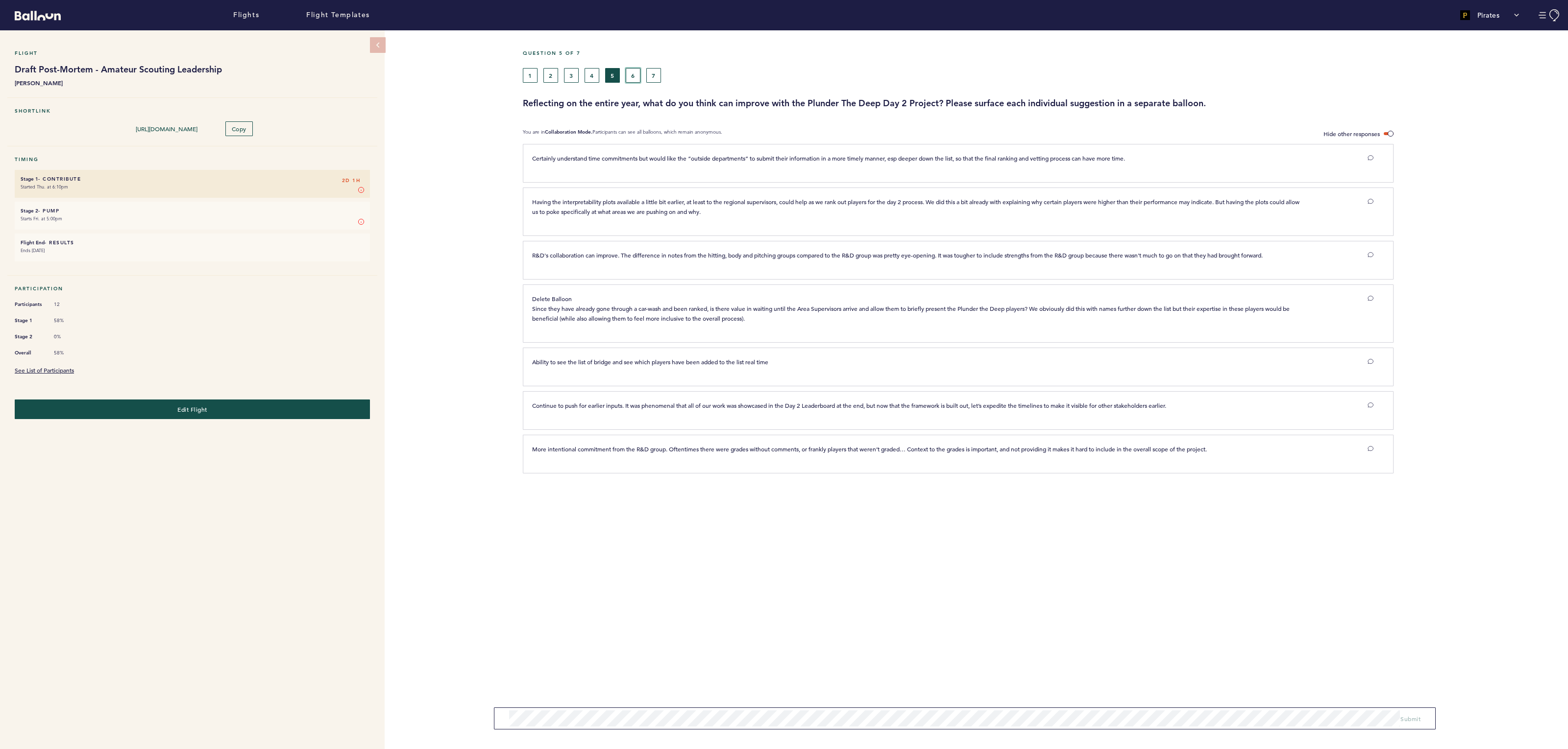
click at [631, 77] on button "6" at bounding box center [633, 75] width 15 height 15
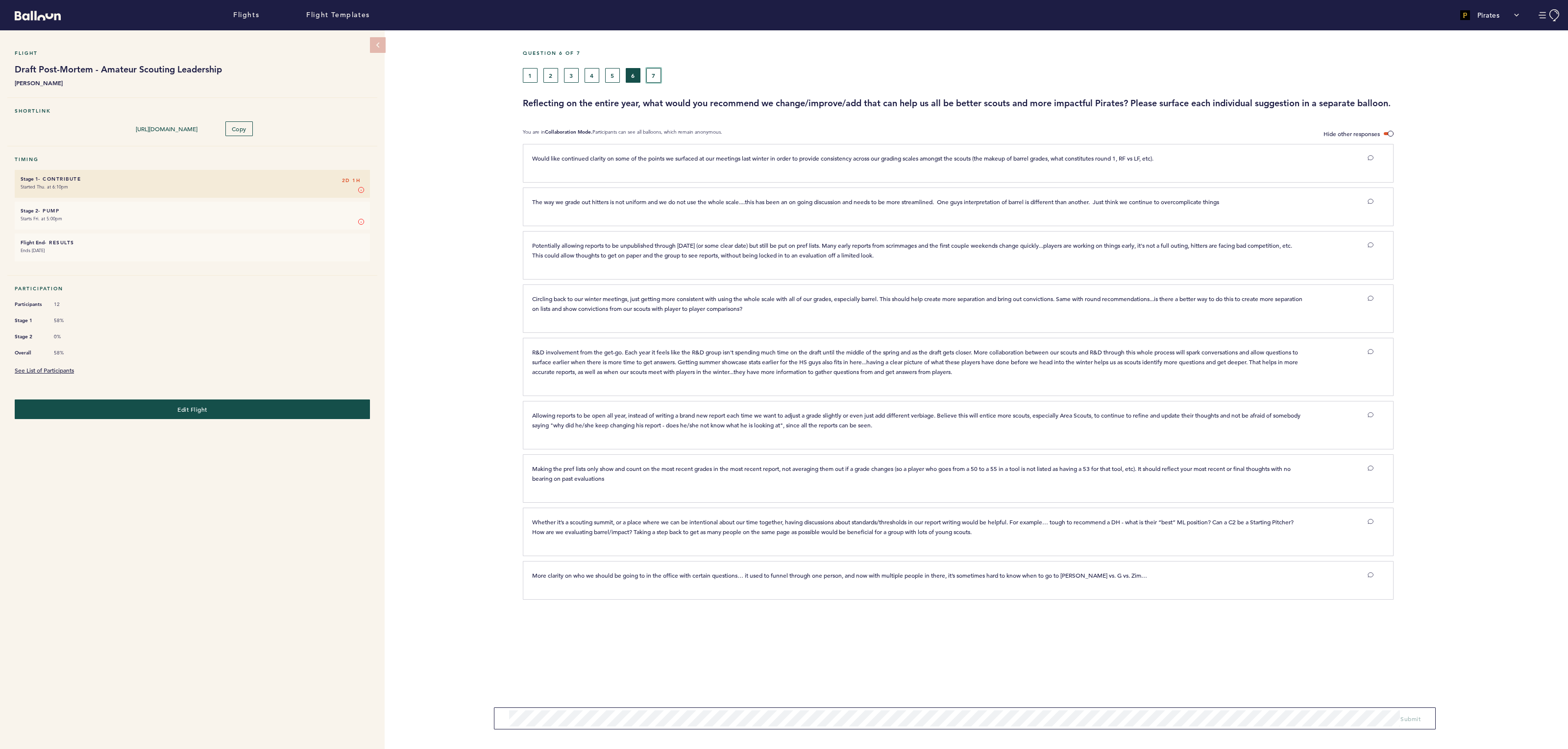
click at [652, 75] on button "7" at bounding box center [654, 75] width 15 height 15
